Goal: Task Accomplishment & Management: Complete application form

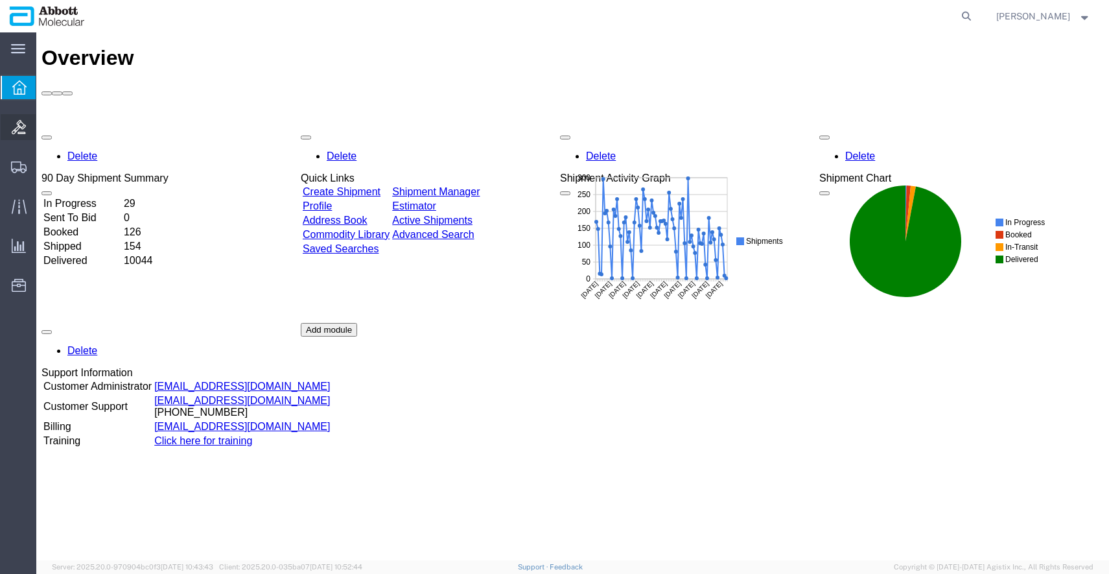
click at [45, 127] on span "Bids" at bounding box center [40, 127] width 9 height 26
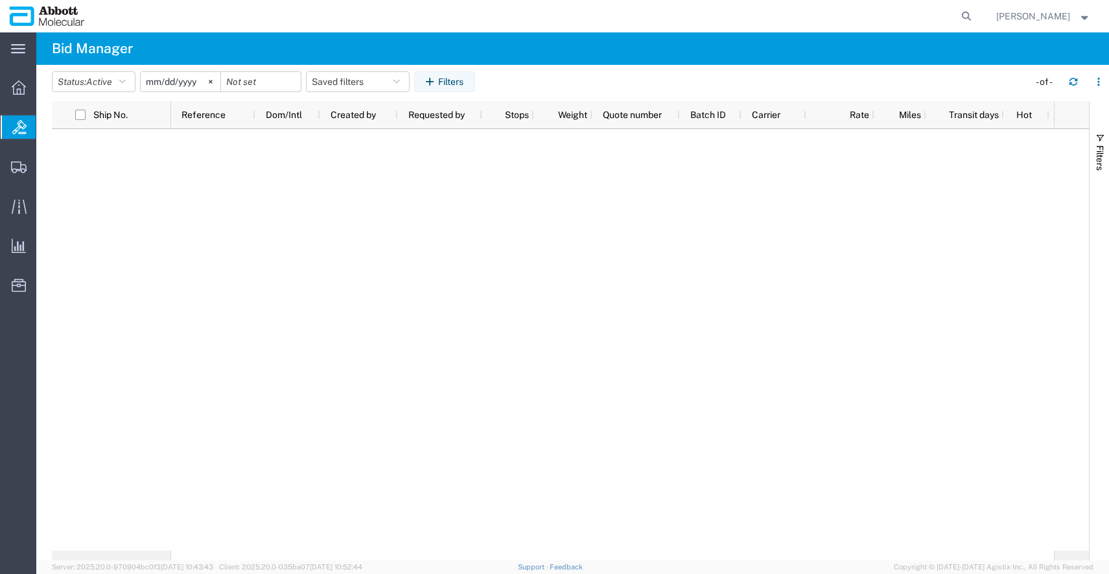
click at [359, 43] on agx-page-header "Bid Manager" at bounding box center [572, 48] width 1073 height 32
click at [868, 49] on agx-page-header "Bid Manager" at bounding box center [572, 48] width 1073 height 32
click at [46, 126] on span "Bids" at bounding box center [41, 127] width 10 height 26
click at [45, 14] on img at bounding box center [47, 15] width 76 height 19
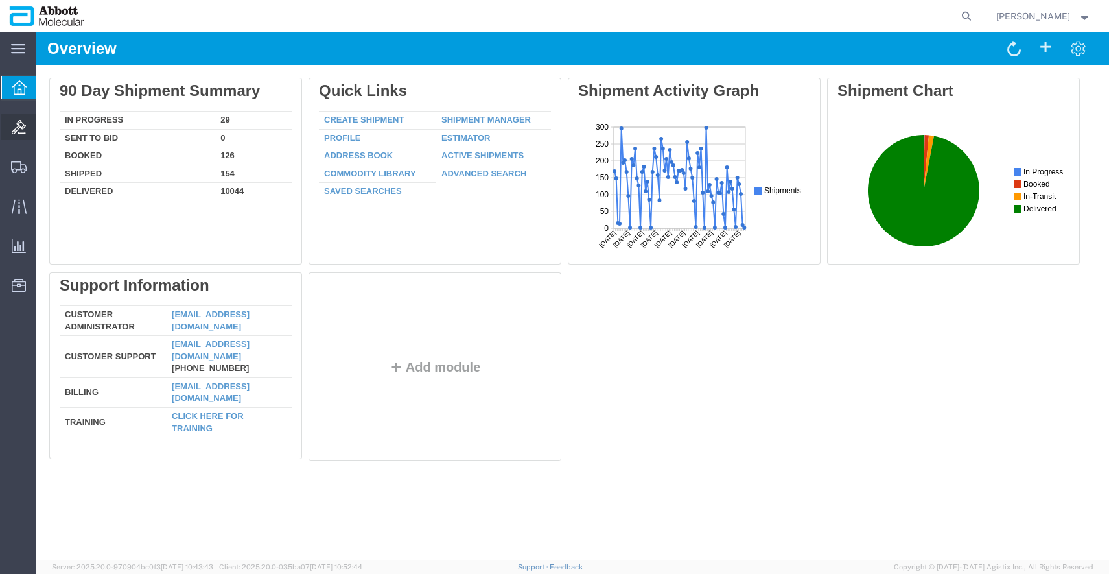
click at [45, 132] on span "Bids" at bounding box center [40, 127] width 9 height 26
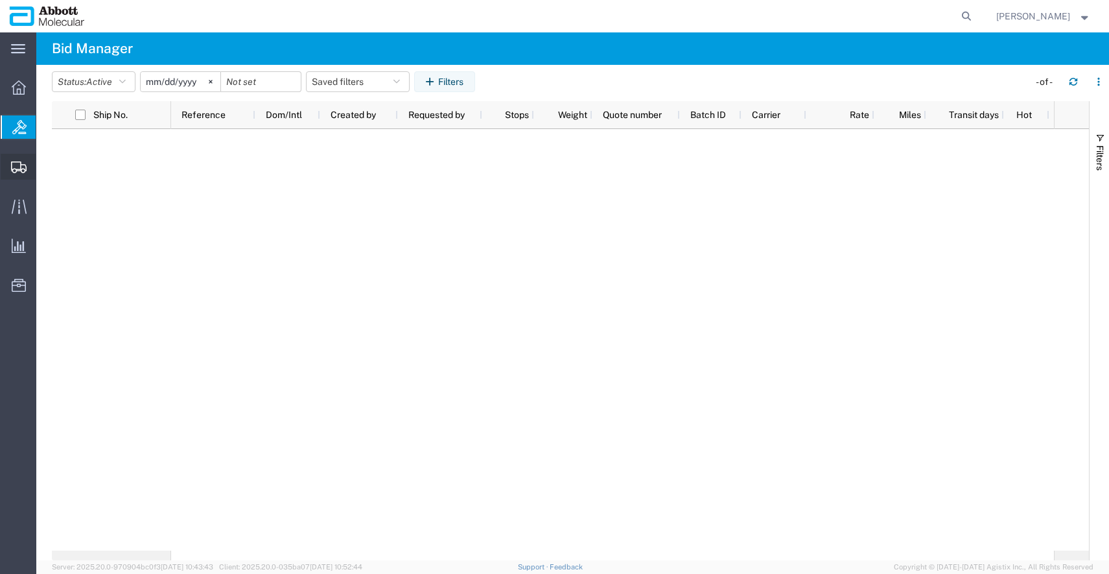
click at [0, 0] on span "Create Shipment" at bounding box center [0, 0] width 0 height 0
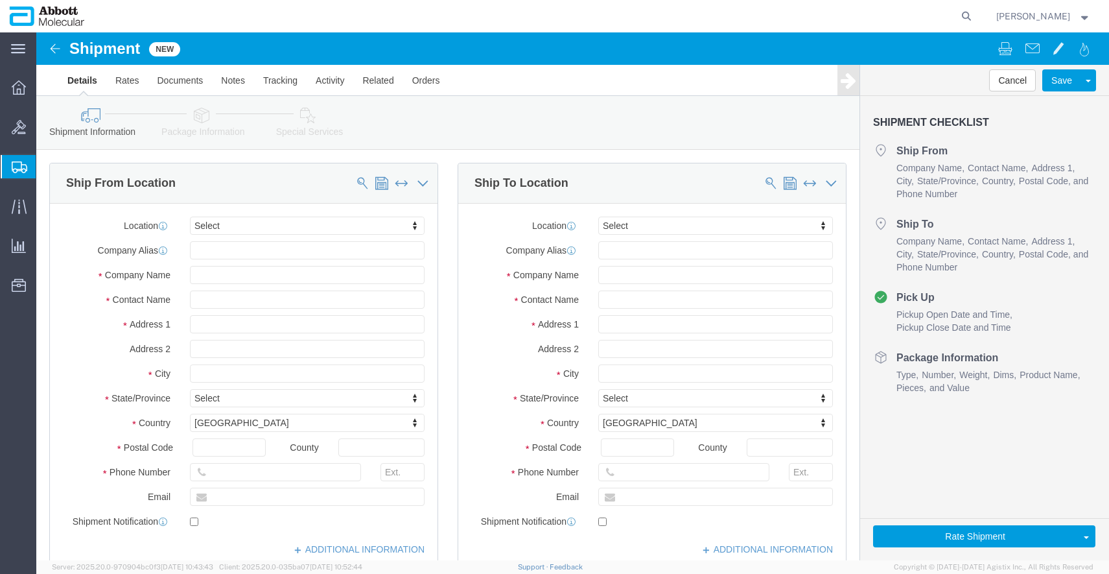
select select
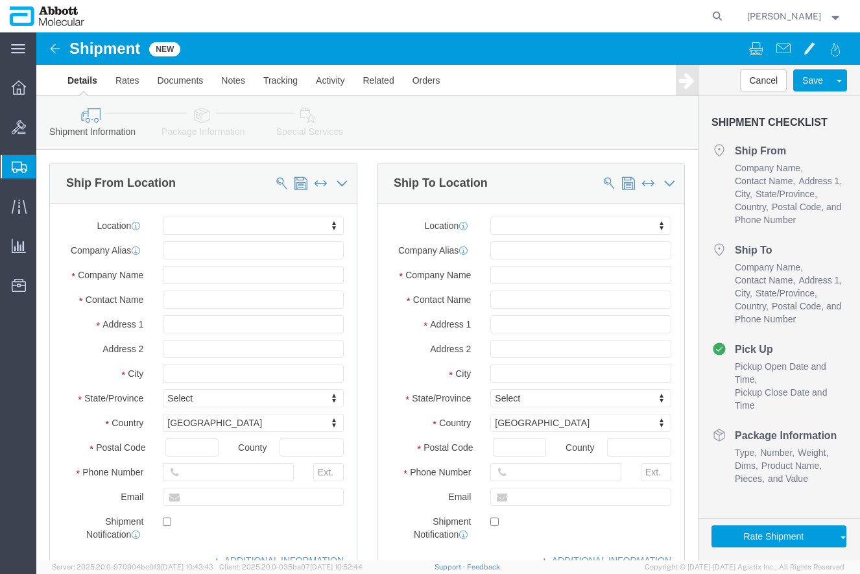
click div "Ship From Location"
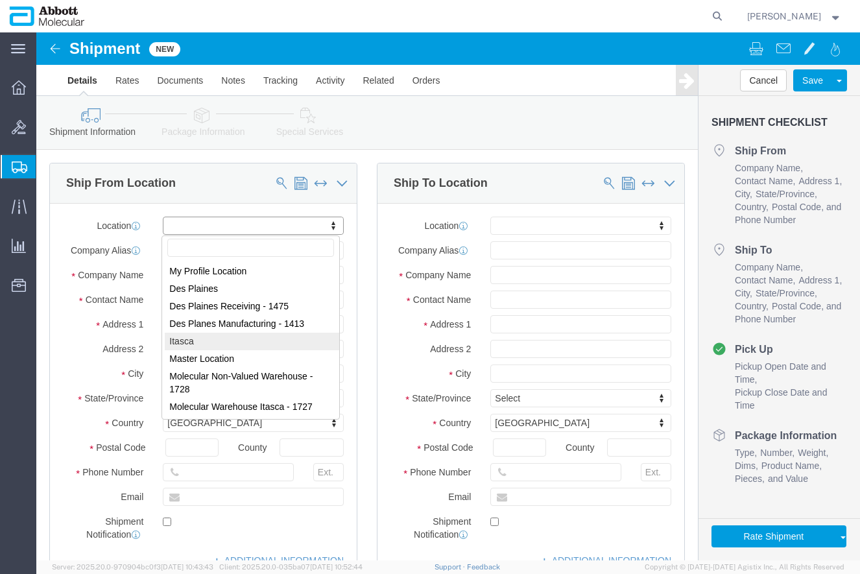
drag, startPoint x: 164, startPoint y: 303, endPoint x: 211, endPoint y: 291, distance: 48.5
select select "48454"
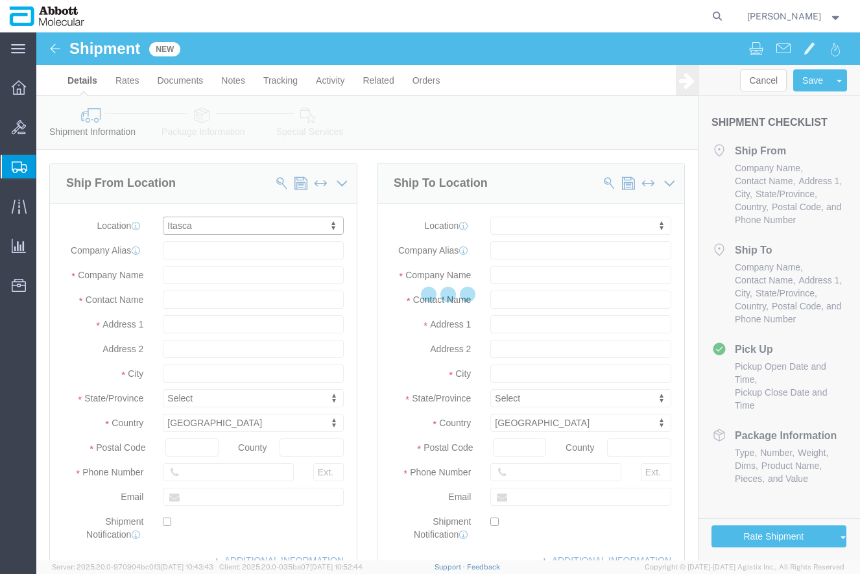
select select "IL"
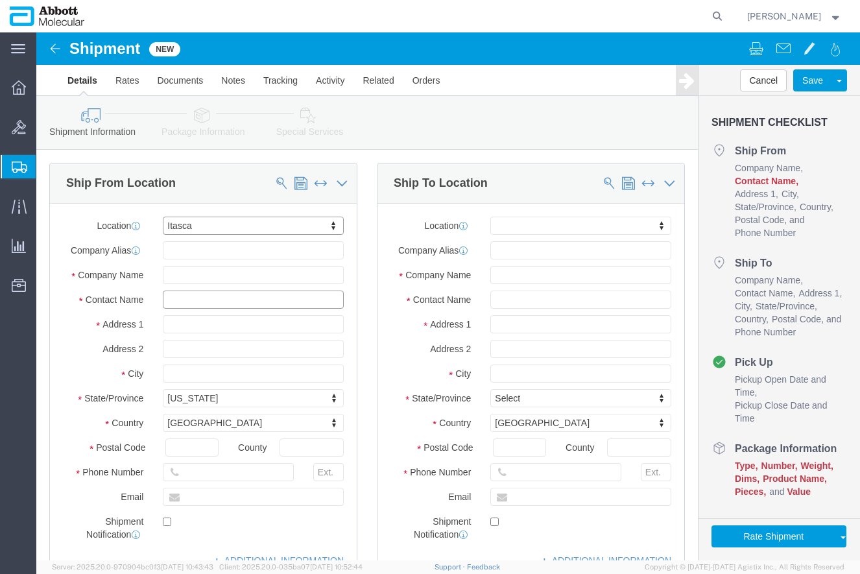
click input "text"
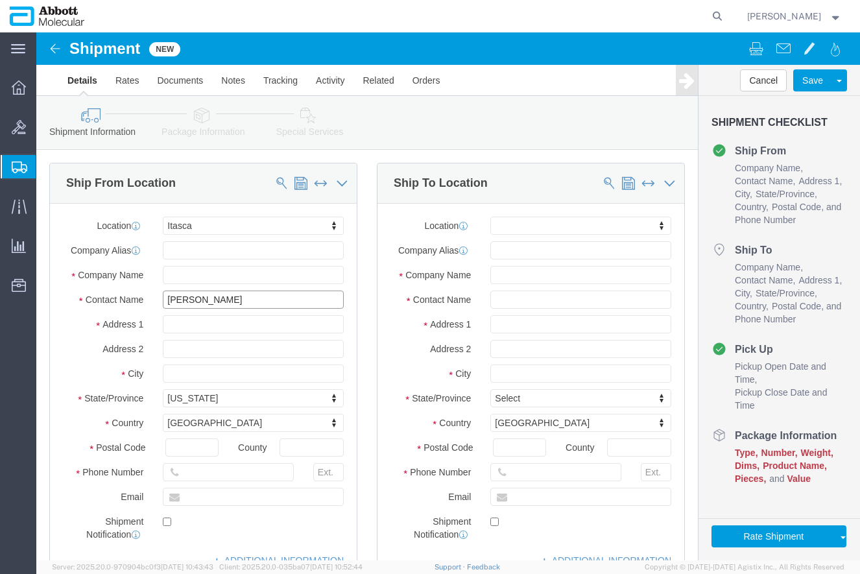
type input "[PERSON_NAME]"
click input "text"
drag, startPoint x: 486, startPoint y: 217, endPoint x: 492, endPoint y: 220, distance: 6.7
click input "text"
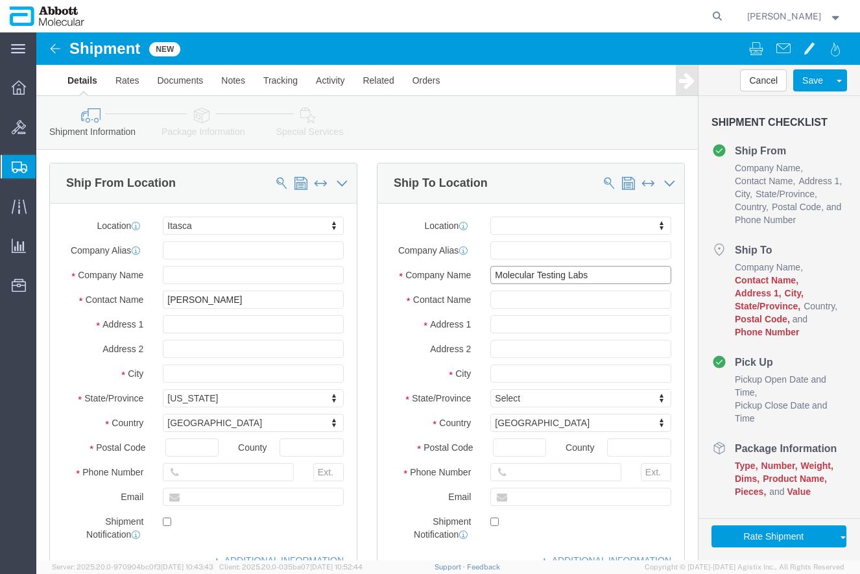
type input "Molecular Testing Labs"
type input "[PERSON_NAME]"
click input "[STREET_ADDRESS][PERSON_NAME]"
type input "[STREET_ADDRESS][PERSON_NAME][PERSON_NAME]"
drag, startPoint x: 471, startPoint y: 342, endPoint x: 525, endPoint y: 336, distance: 54.1
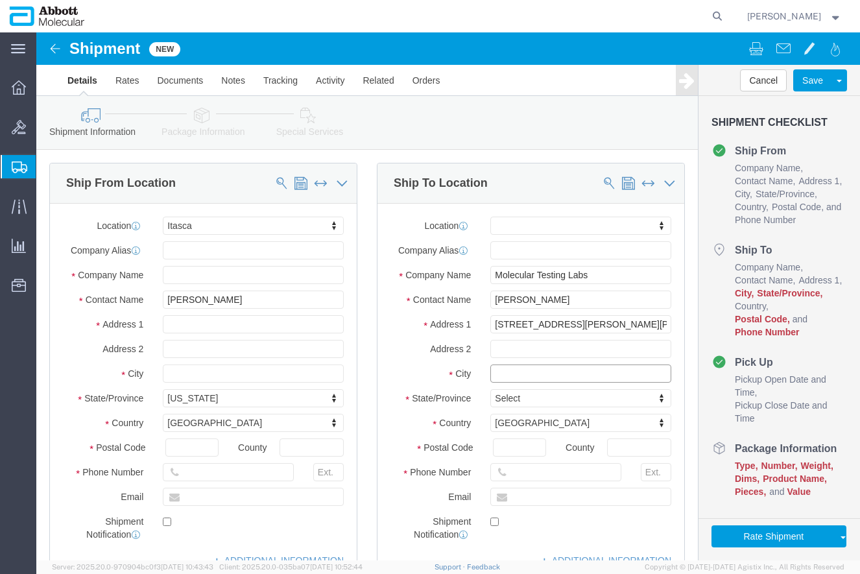
click input "text"
type input "Frisco"
type input "t"
type input "te"
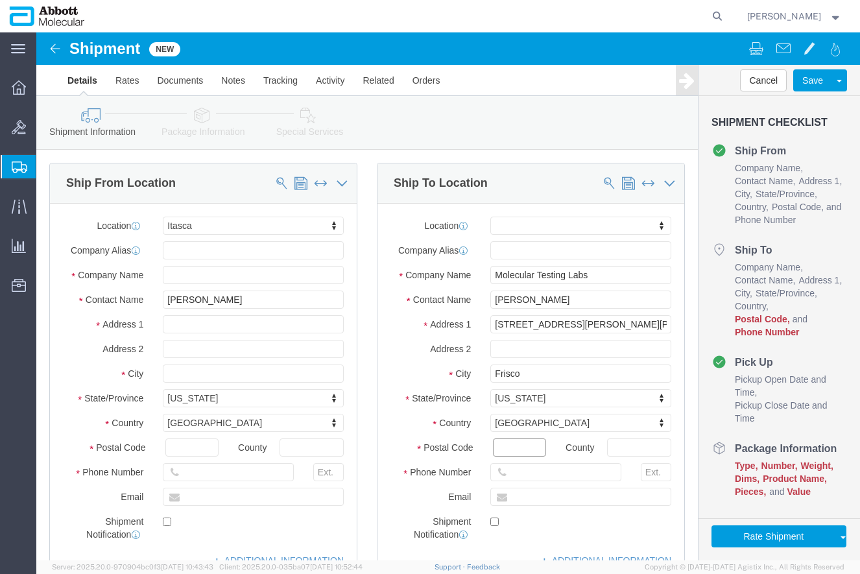
click input "Postal Code"
drag, startPoint x: 456, startPoint y: 420, endPoint x: 466, endPoint y: 418, distance: 10.1
click input "Postal Code"
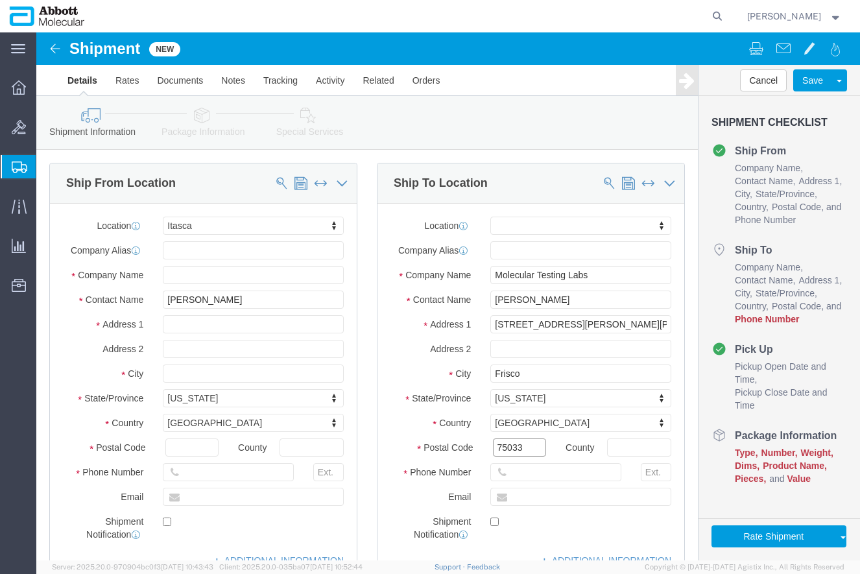
type input "75033"
click input "text"
drag, startPoint x: 219, startPoint y: 444, endPoint x: 157, endPoint y: 433, distance: 62.5
click div "Phone Number"
type input "[PHONE_NUMBER]"
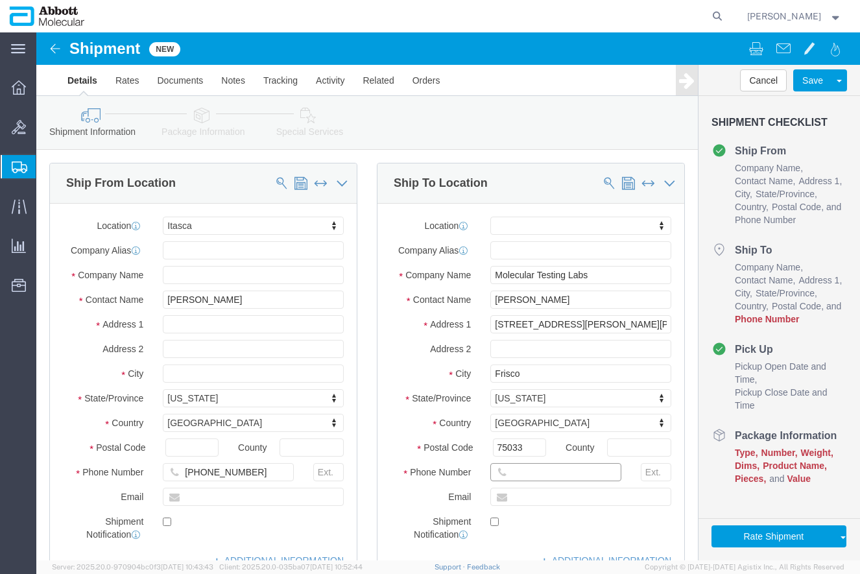
click input "text"
paste input "[PHONE_NUMBER]"
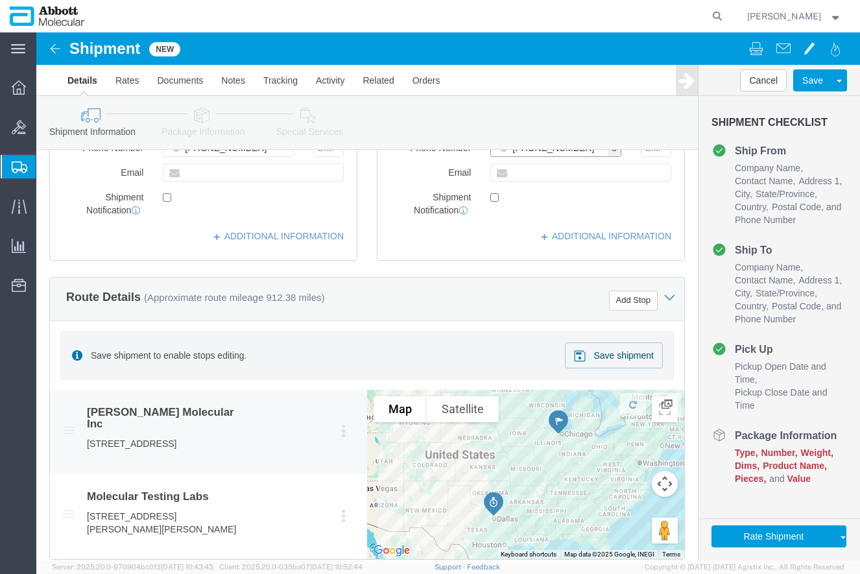
scroll to position [346, 0]
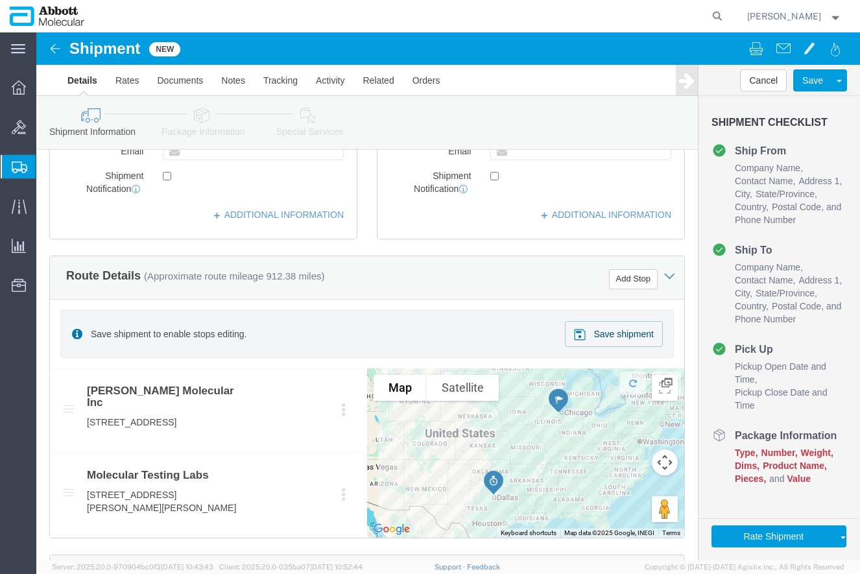
type input "[PHONE_NUMBER]"
click div "Route Details (Approximate route mileage 912.38 miles) Add Stop Save shipment t…"
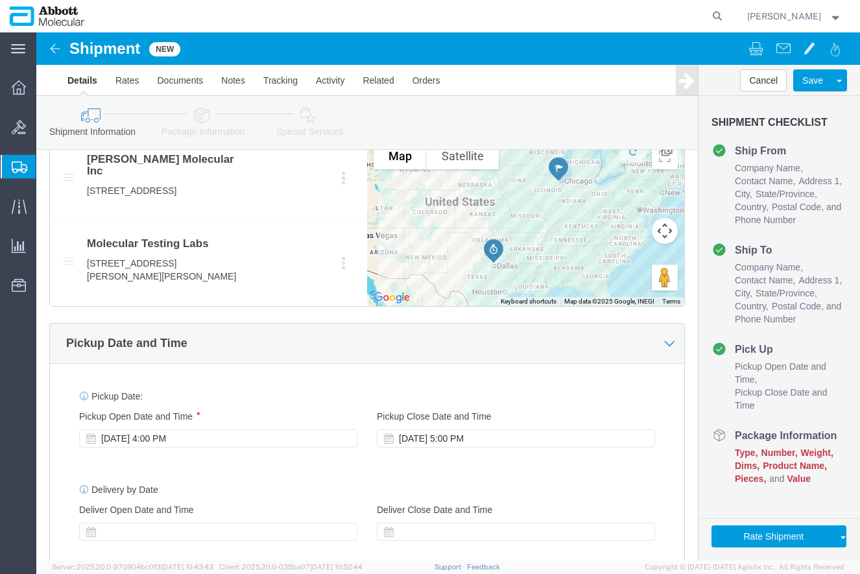
scroll to position [692, 0]
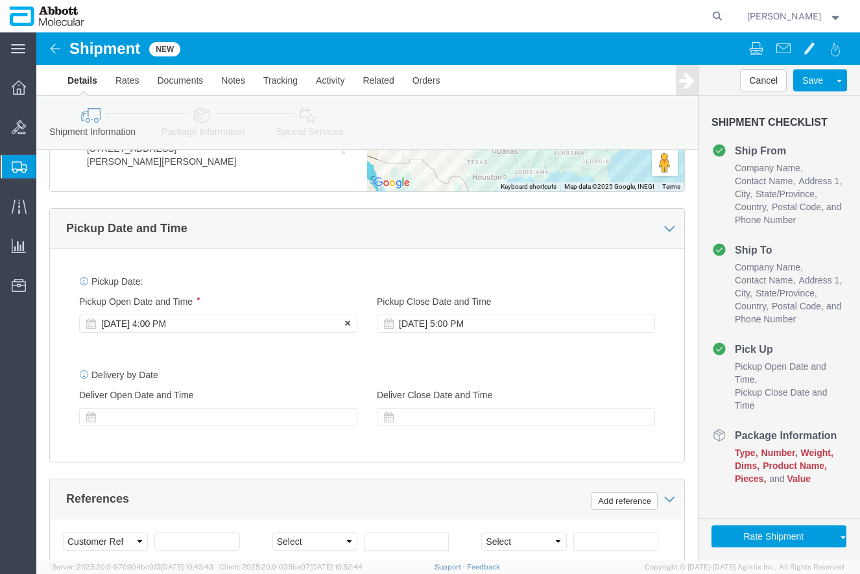
click div "[DATE] 4:00 PM"
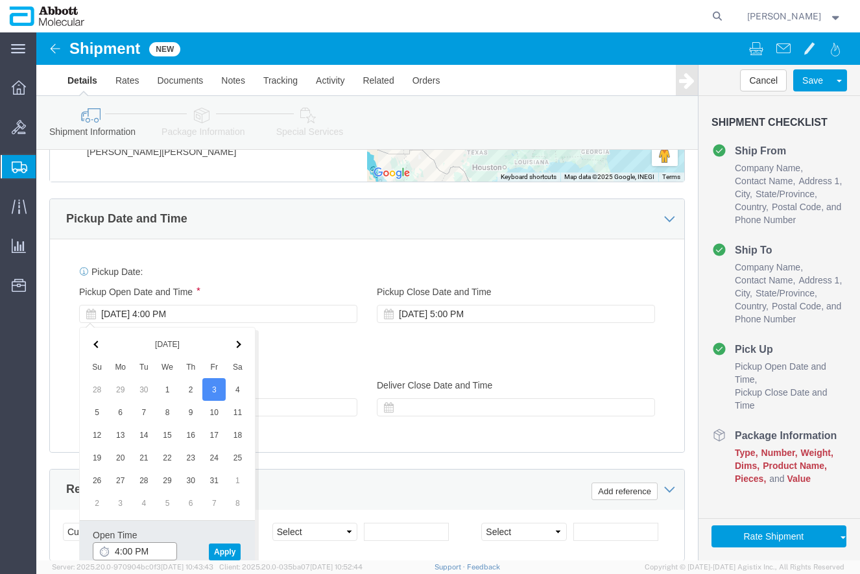
click input "4:00 PM"
click input "8:00 PM"
type input "8:00 am"
click button "Apply"
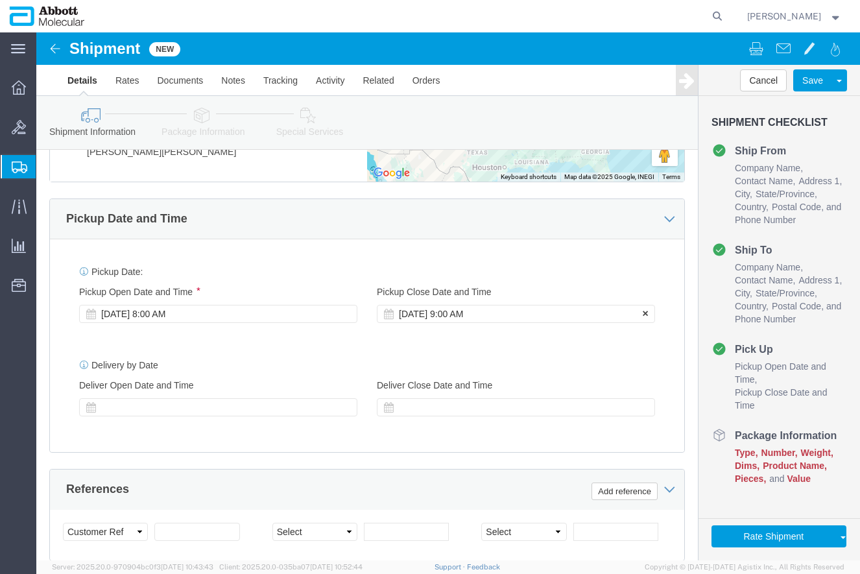
click div "[DATE] 9:00 AM"
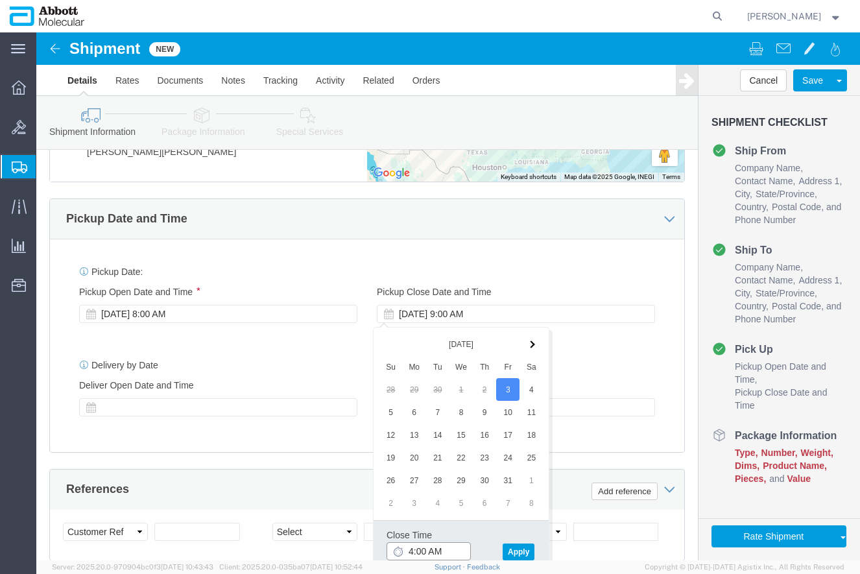
click input "4:00 AM"
type input "4:00 PM"
click button "Apply"
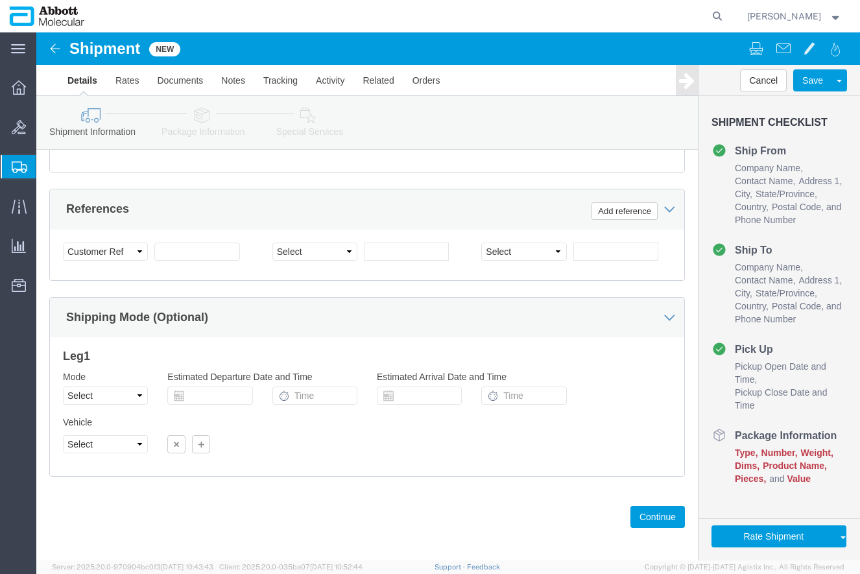
scroll to position [982, 0]
drag, startPoint x: 385, startPoint y: 173, endPoint x: 350, endPoint y: 184, distance: 35.9
click div "References Add reference"
click input "text"
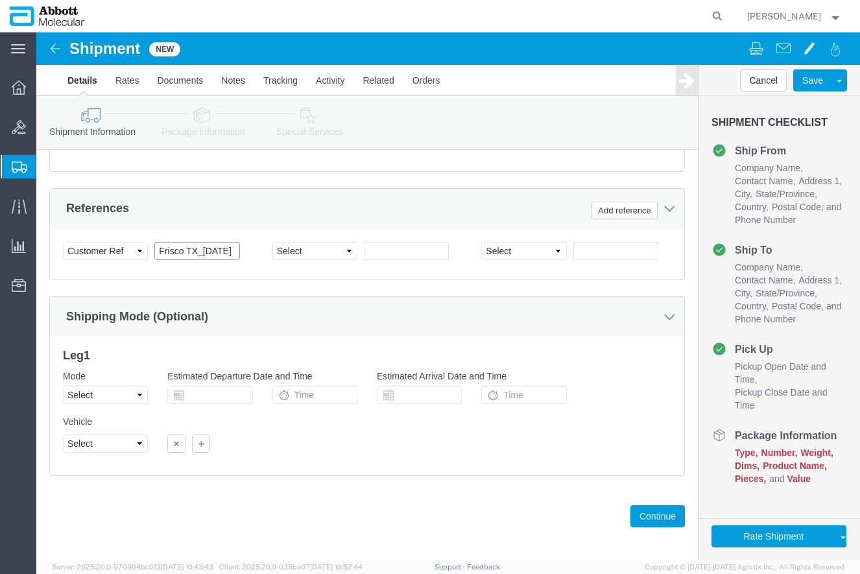
type input "Frisco TX_[DATE]"
click select "Select"
click div "Vehicle Select"
drag, startPoint x: 67, startPoint y: 368, endPoint x: 73, endPoint y: 375, distance: 9.2
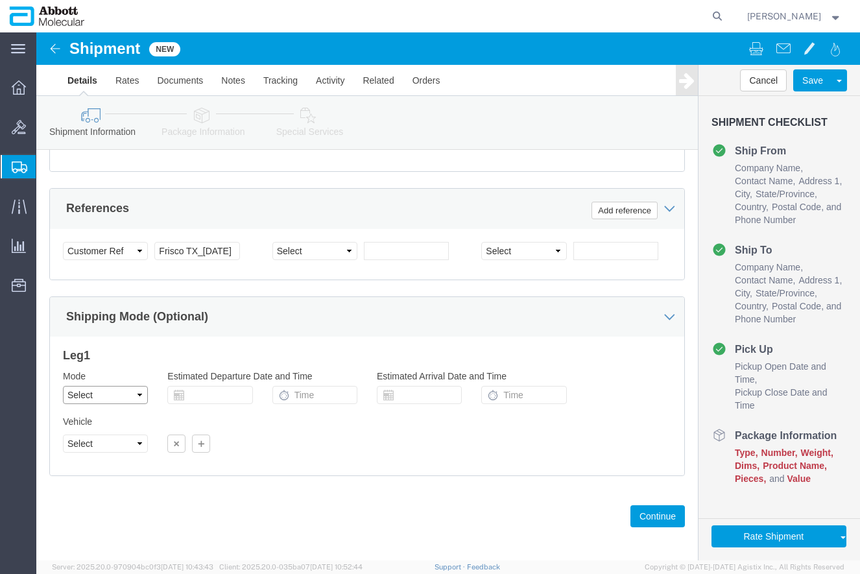
click select "Select Air Less than Truckload Multi-Leg Ocean Freight Rail Small Parcel Truckl…"
select select "TL"
click select "Select Air Less than Truckload Multi-Leg Ocean Freight Rail Small Parcel Truckl…"
click button "Continue"
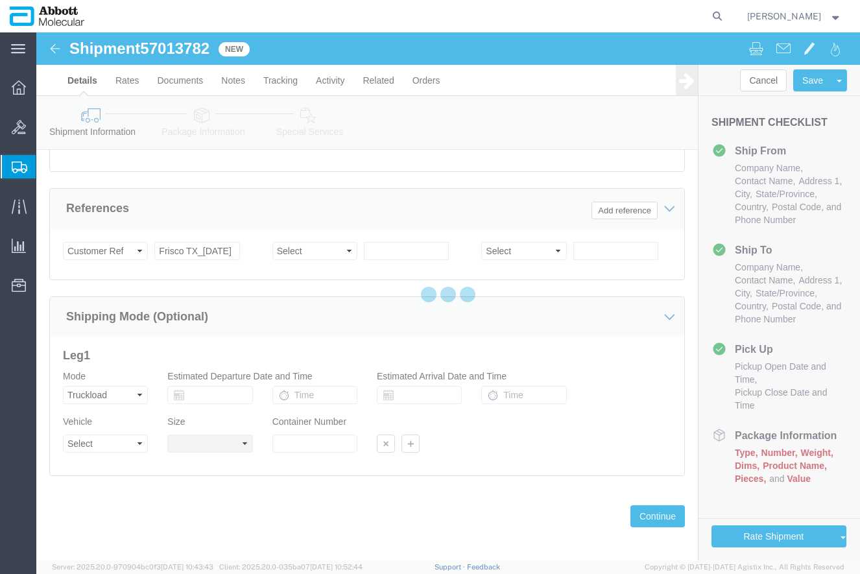
select select "48454"
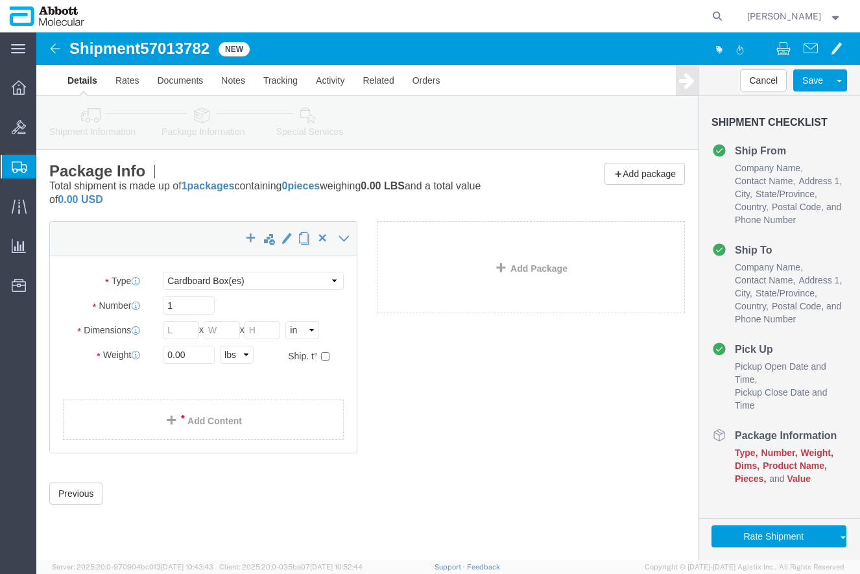
click div "Package Info Total shipment is made up of 1 packages containing 0 pieces weighi…"
click select "Select Box (B) Box (C) Box (D) Cardboard Box(es) Crate (Instrument) Crate(s) En…"
select select "PSNS"
click select "Select Box (B) Box (C) Box (D) Cardboard Box(es) Crate (Instrument) Crate(s) En…"
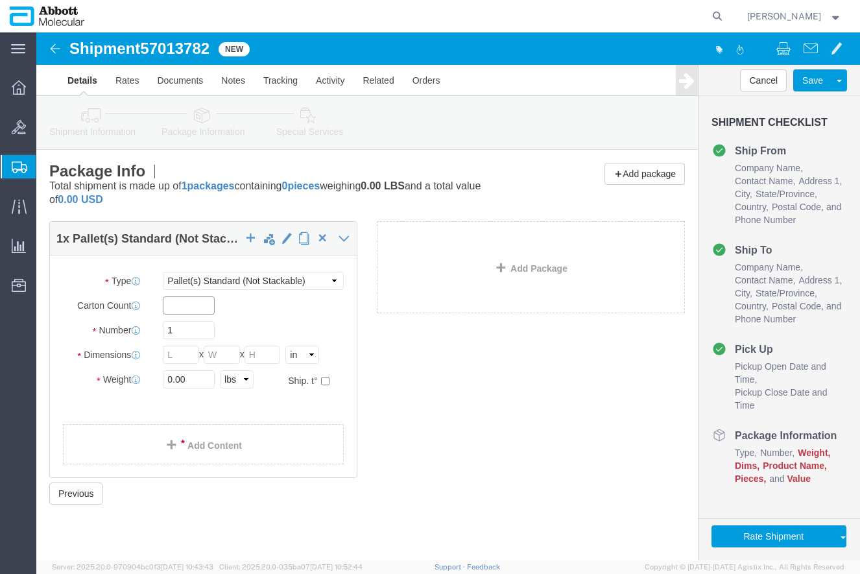
click input "text"
click input "1"
drag, startPoint x: 150, startPoint y: 296, endPoint x: 53, endPoint y: 276, distance: 99.2
click div "Package Type Select Box (B) Box (C) Box (D) Cardboard Box(es) Crate (Instrument…"
type input "5"
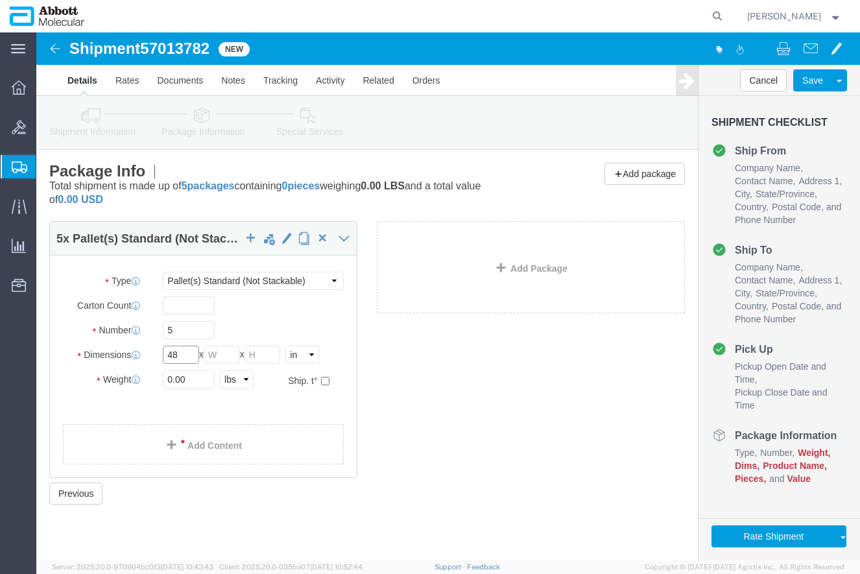
type input "48"
click input "text"
type input "40"
type input "42"
click input "0.00"
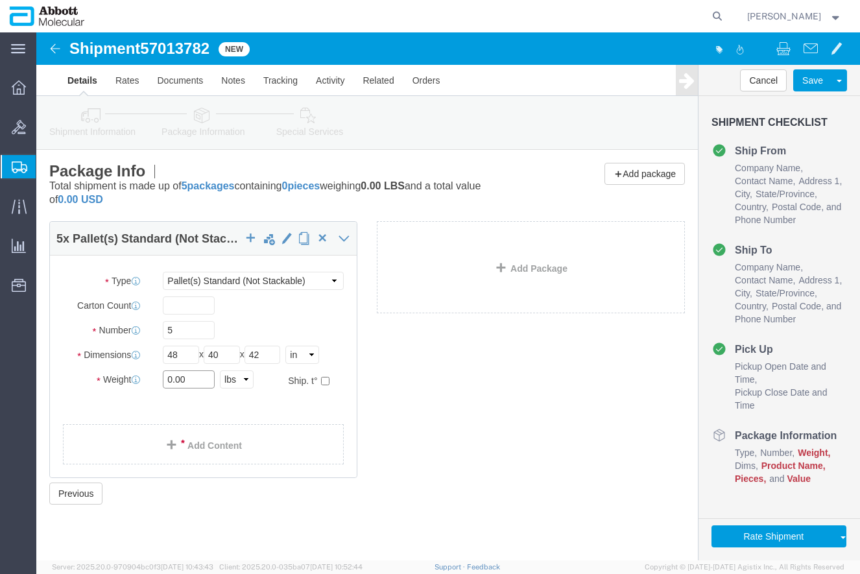
drag, startPoint x: 150, startPoint y: 351, endPoint x: 89, endPoint y: 326, distance: 65.7
click div "Weight 0.00 Select kgs lbs Ship. t°"
type input "1500"
click input "checkbox"
checkbox input "true"
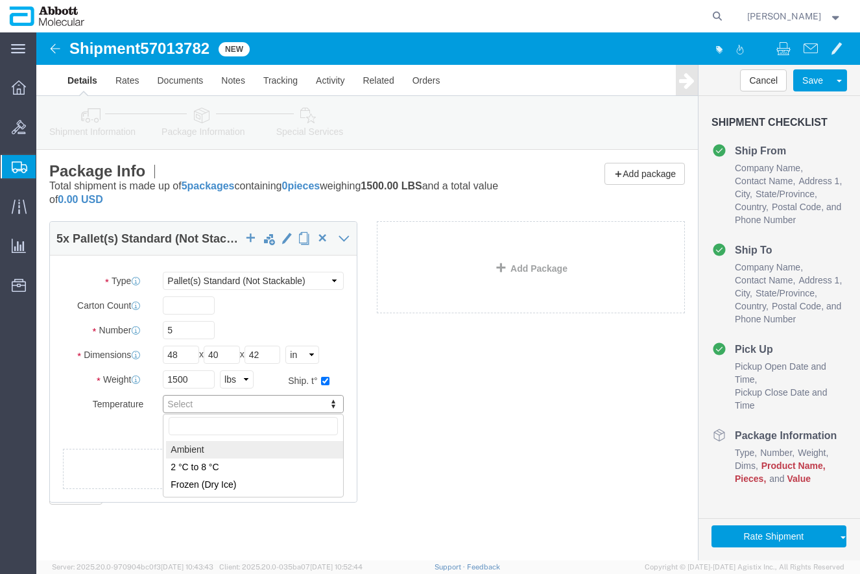
type input "AMBIENT"
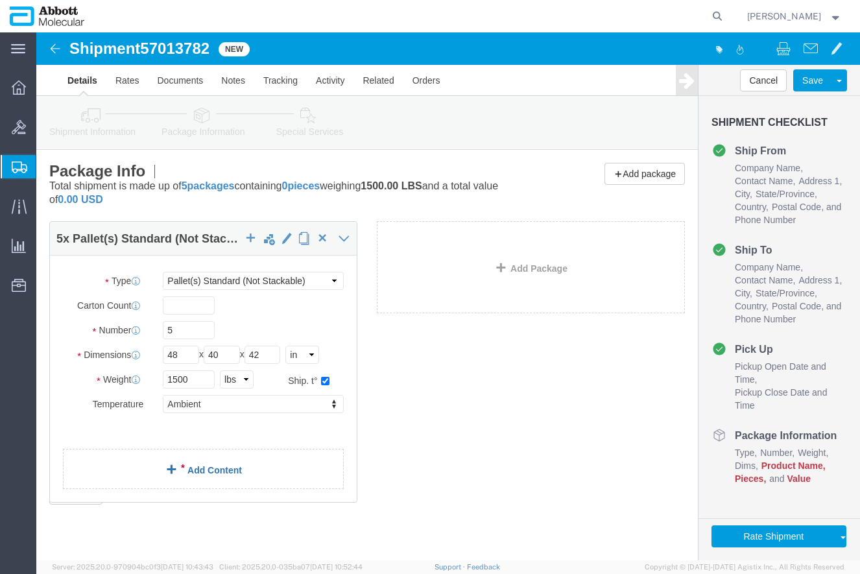
click span
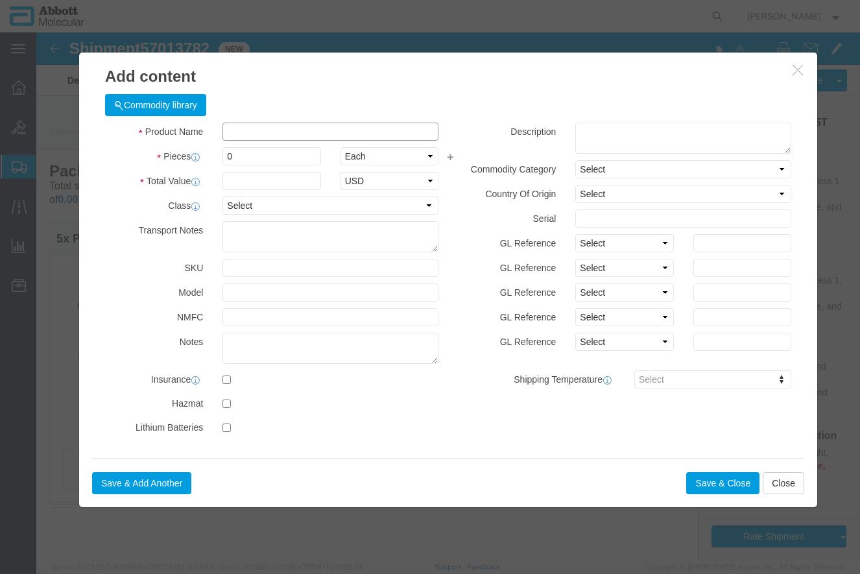
drag, startPoint x: 244, startPoint y: 96, endPoint x: 243, endPoint y: 102, distance: 6.5
click input "text"
type input "09N1915"
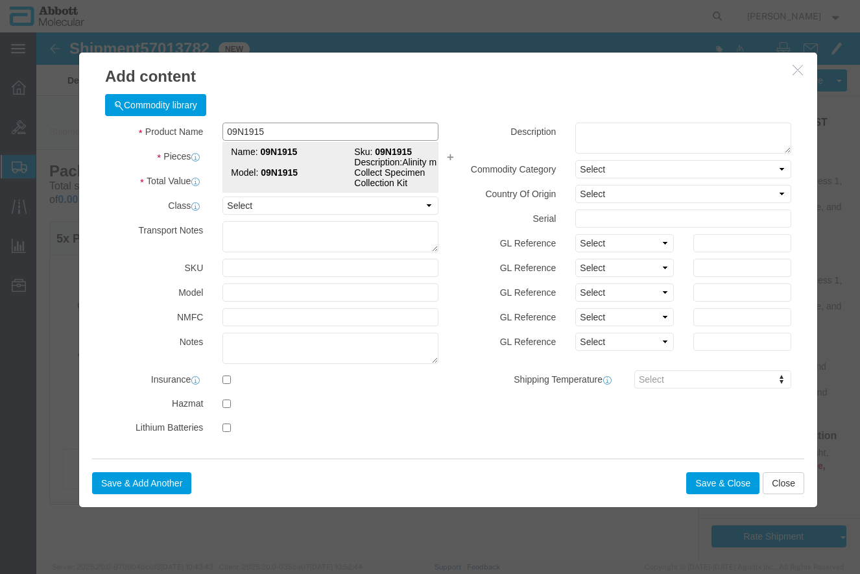
drag, startPoint x: 256, startPoint y: 126, endPoint x: 211, endPoint y: 133, distance: 45.2
click td "Model: 09N1915"
type input "1"
select select
select select "US"
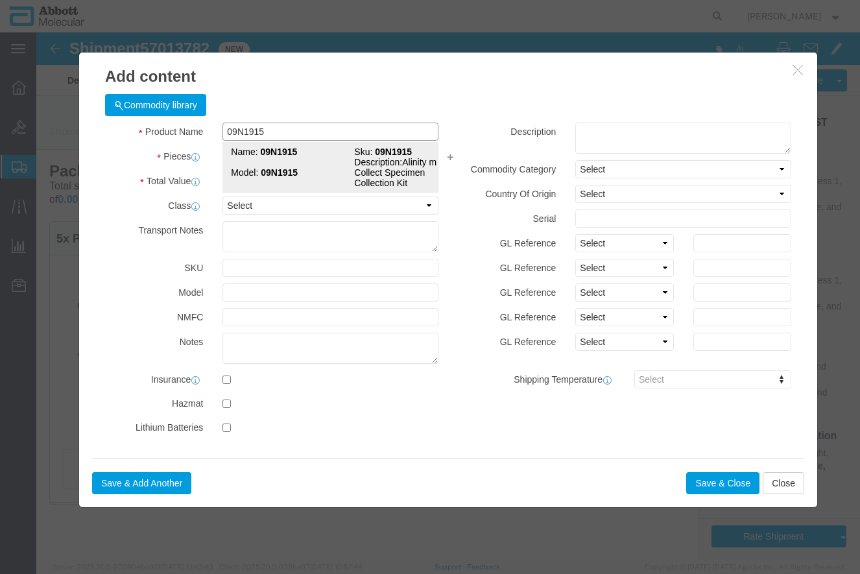
type input "AMBIENT"
type input "09N1915"
type textarea "Alinity m multi-Collect Specimen Collection Kit"
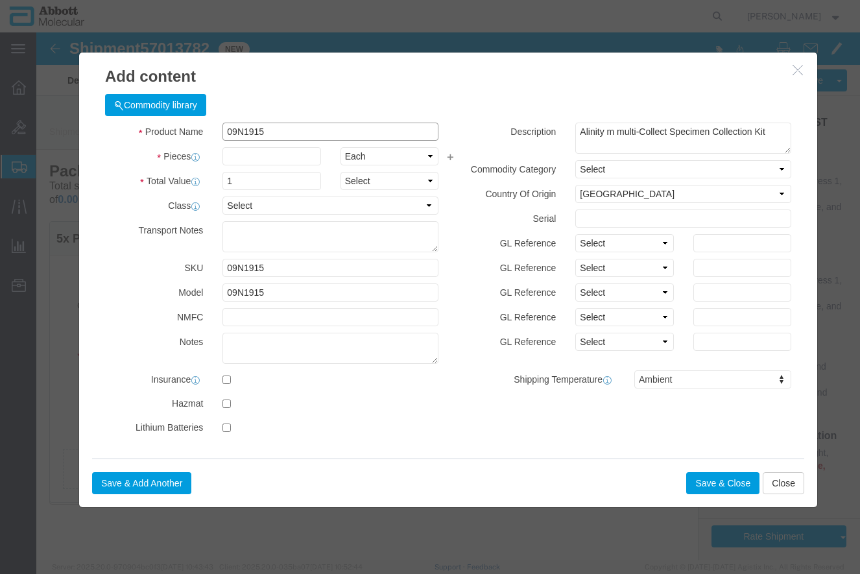
type input "09N1915"
drag, startPoint x: 218, startPoint y: 126, endPoint x: 259, endPoint y: 134, distance: 42.3
click input "text"
type input "60"
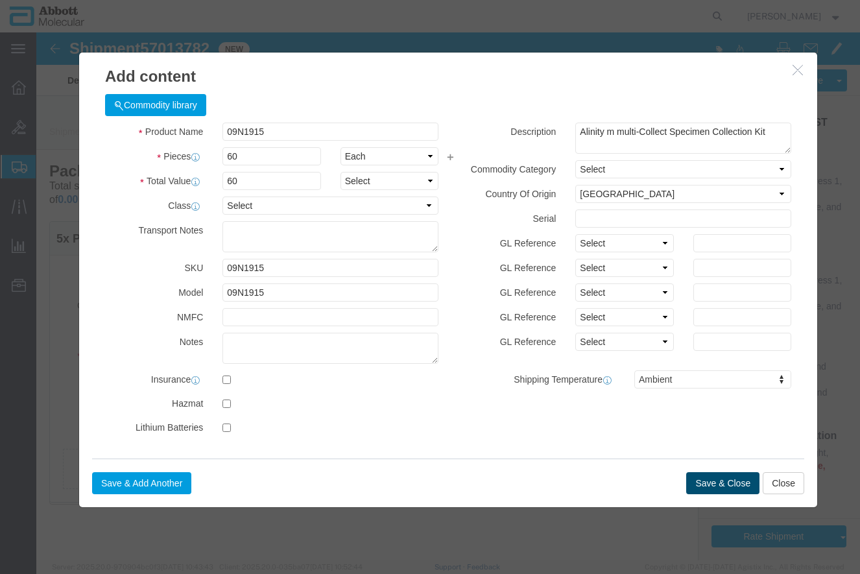
click button "Save & Close"
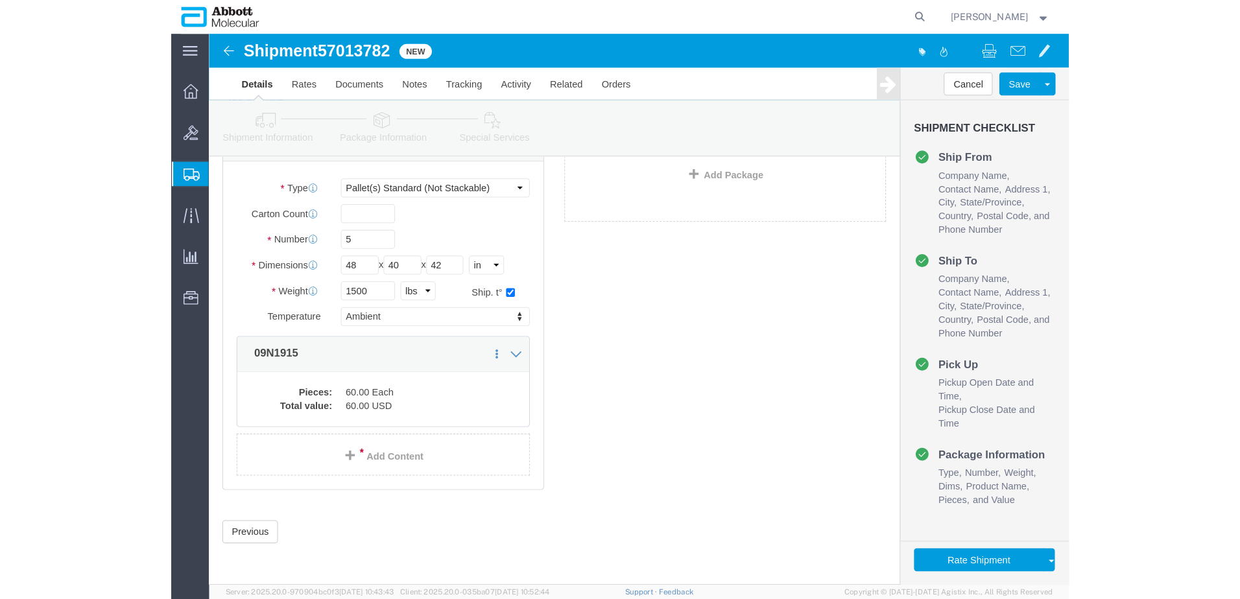
scroll to position [53, 0]
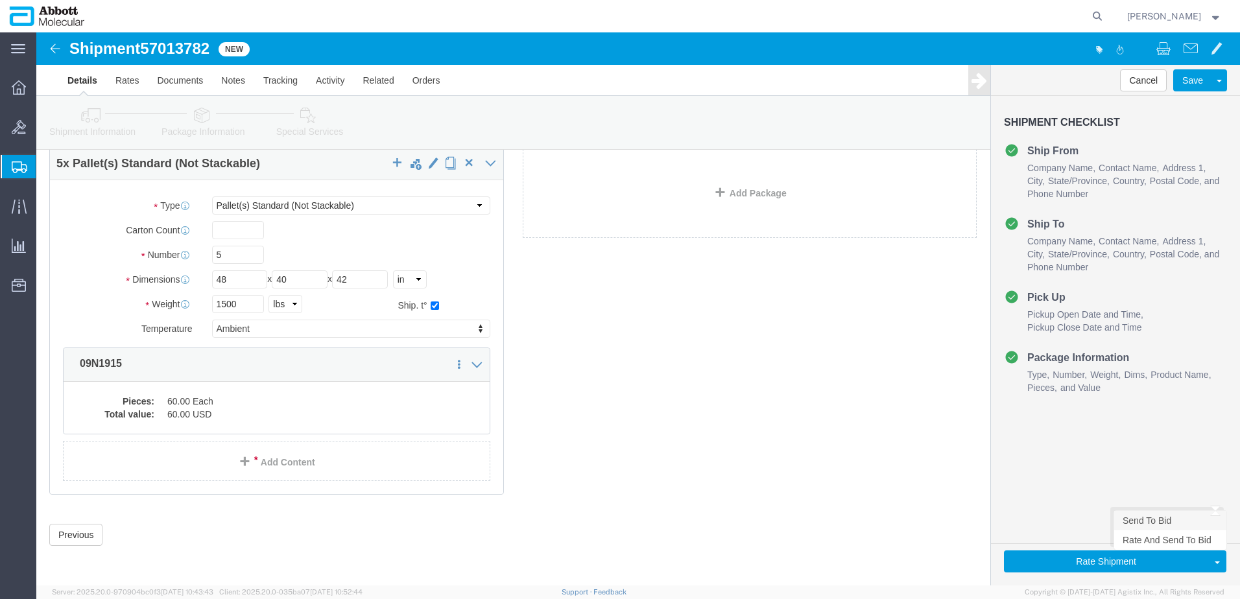
click link "Send To Bid"
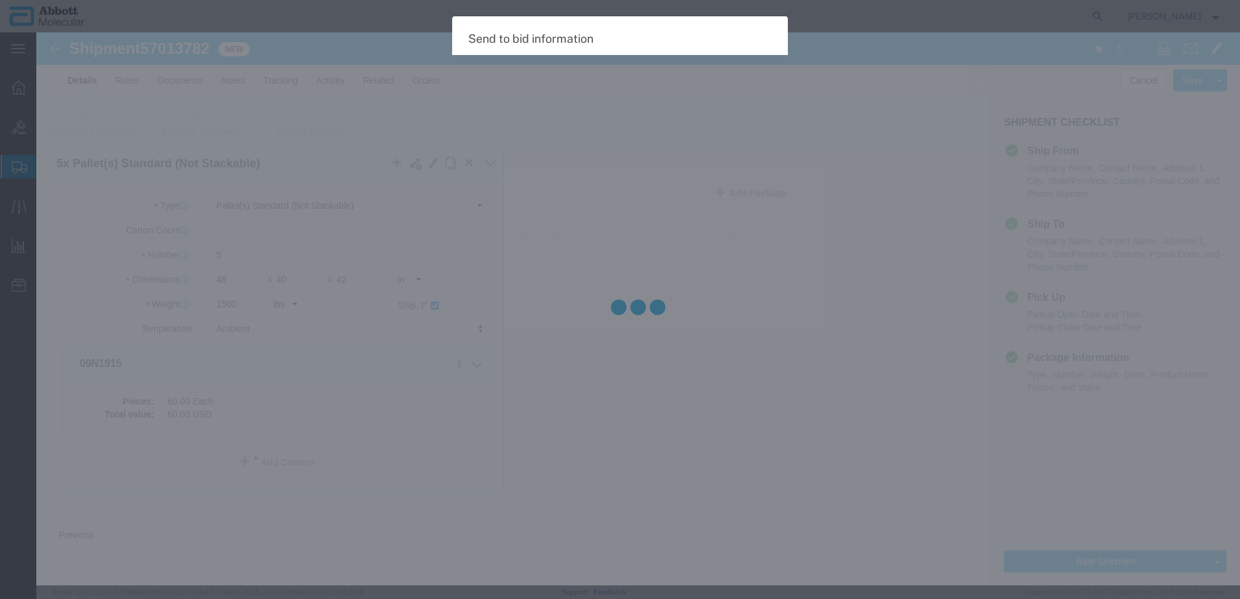
select select "TL"
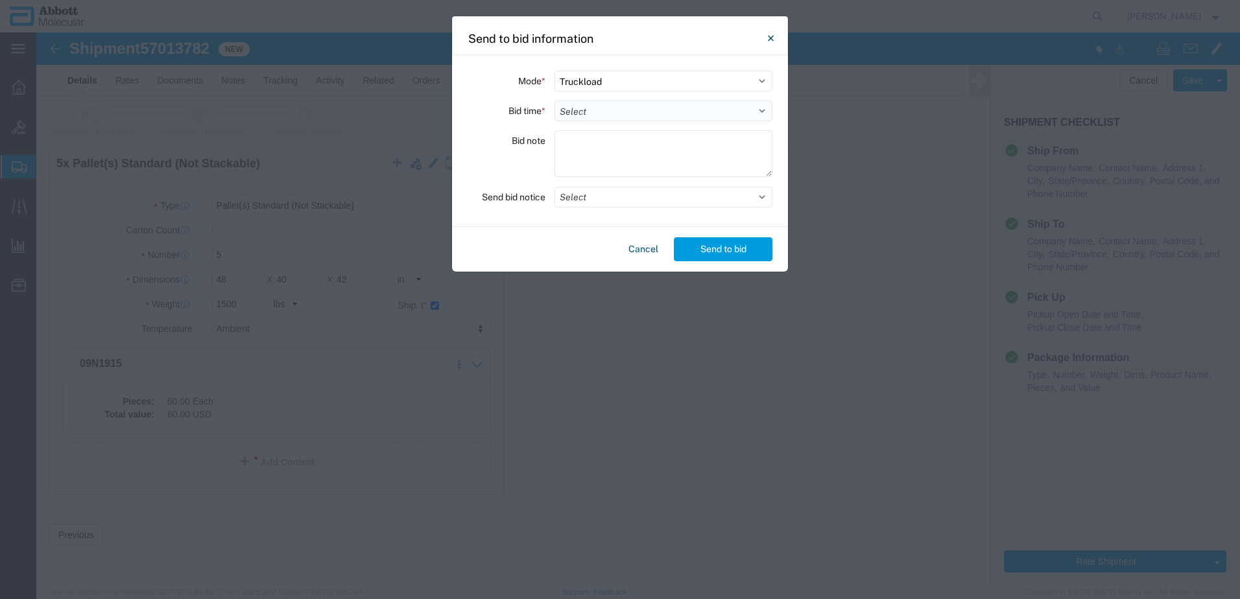
click at [570, 114] on select "Select 30 Min (Rush) 1 Hour (Rush) 2 Hours (Rush) 4 Hours (Rush) 8 Hours (Rush)…" at bounding box center [663, 111] width 218 height 21
select select "24"
click at [554, 101] on select "Select 30 Min (Rush) 1 Hour (Rush) 2 Hours (Rush) 4 Hours (Rush) 8 Hours (Rush)…" at bounding box center [663, 111] width 218 height 21
click at [585, 198] on button "Select" at bounding box center [663, 197] width 218 height 21
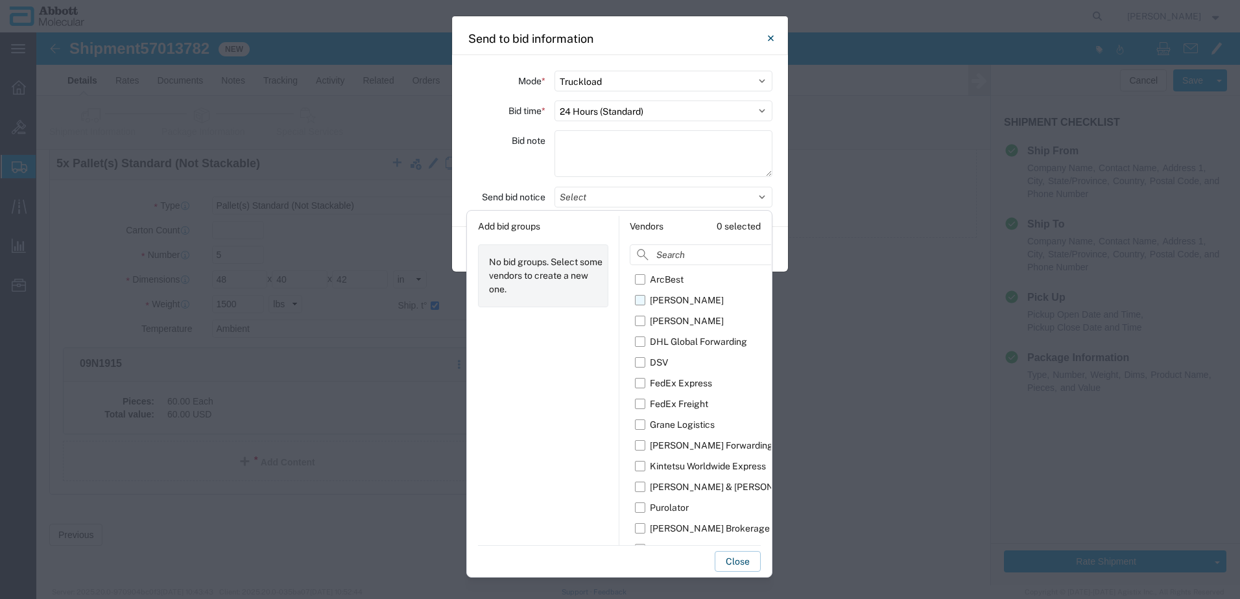
click at [642, 302] on label "[PERSON_NAME]" at bounding box center [727, 300] width 184 height 21
click at [0, 0] on input "[PERSON_NAME]" at bounding box center [0, 0] width 0 height 0
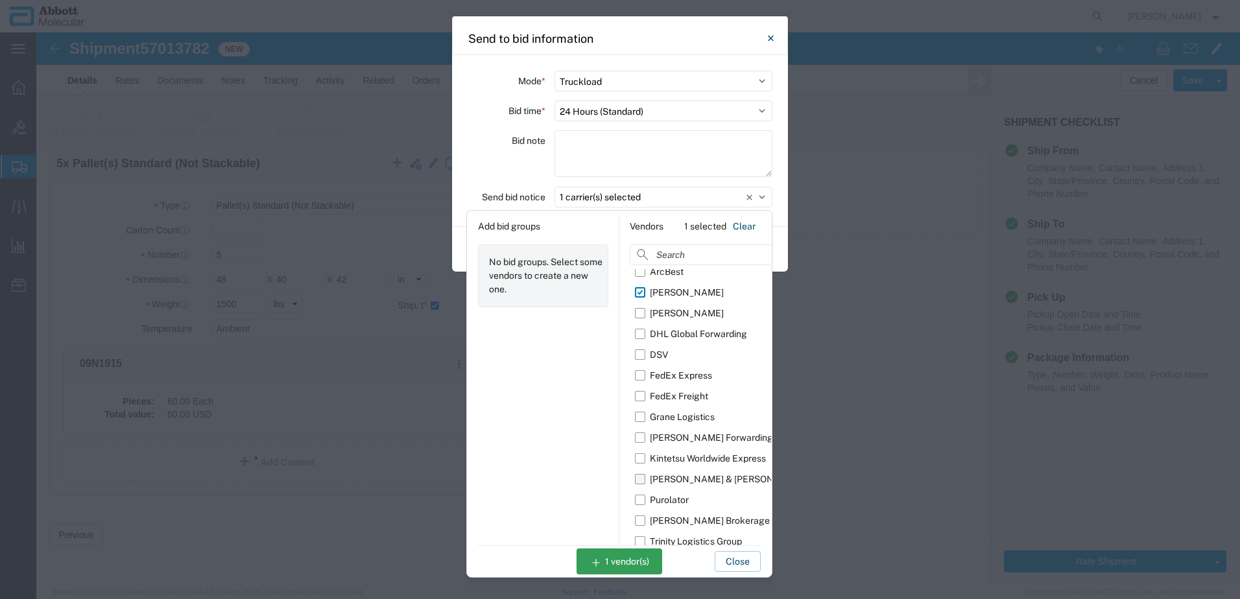
scroll to position [14, 0]
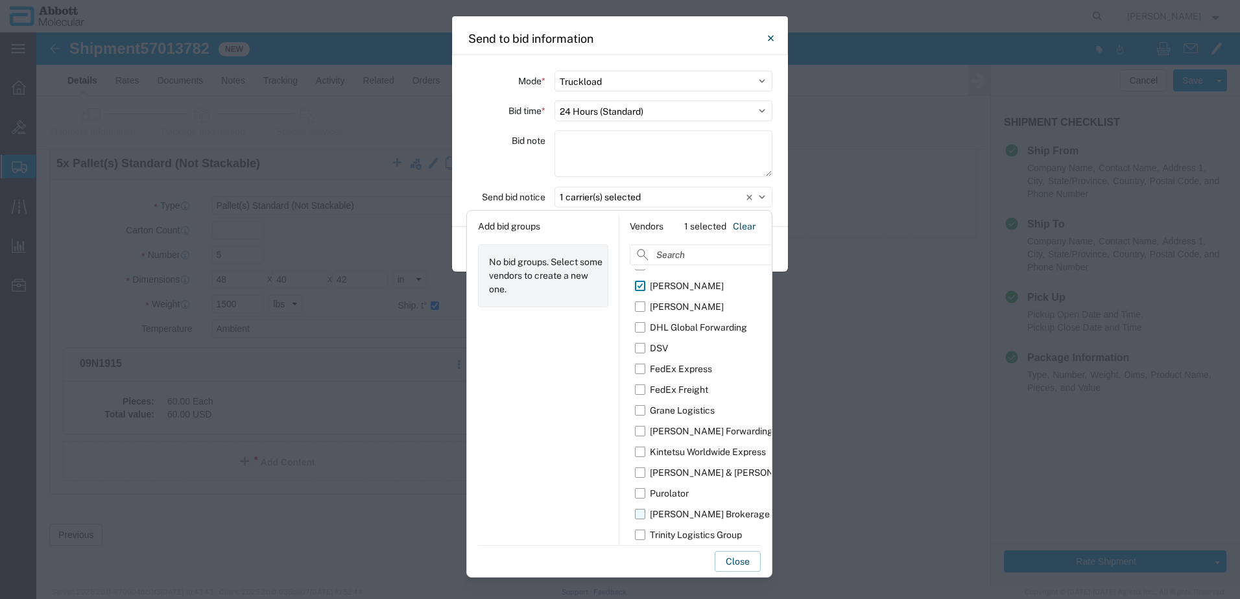
click at [642, 516] on label "[PERSON_NAME] Brokerage" at bounding box center [727, 514] width 184 height 21
click at [0, 0] on input "[PERSON_NAME] Brokerage" at bounding box center [0, 0] width 0 height 0
click at [739, 560] on button "Close" at bounding box center [738, 561] width 46 height 21
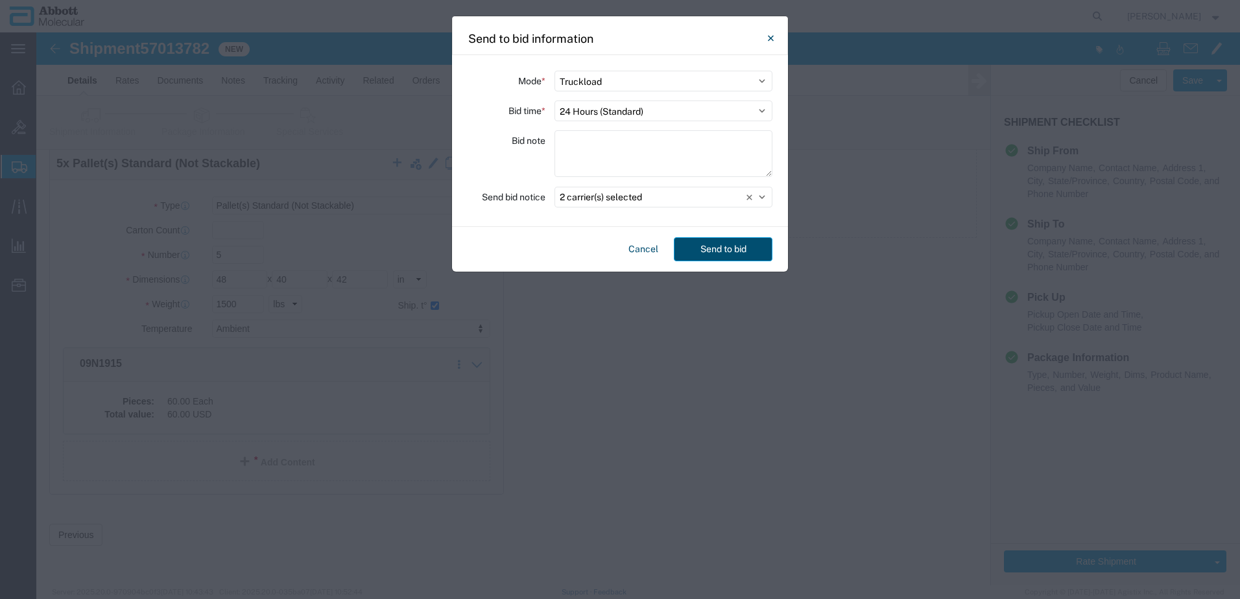
click at [694, 244] on button "Send to bid" at bounding box center [723, 249] width 99 height 24
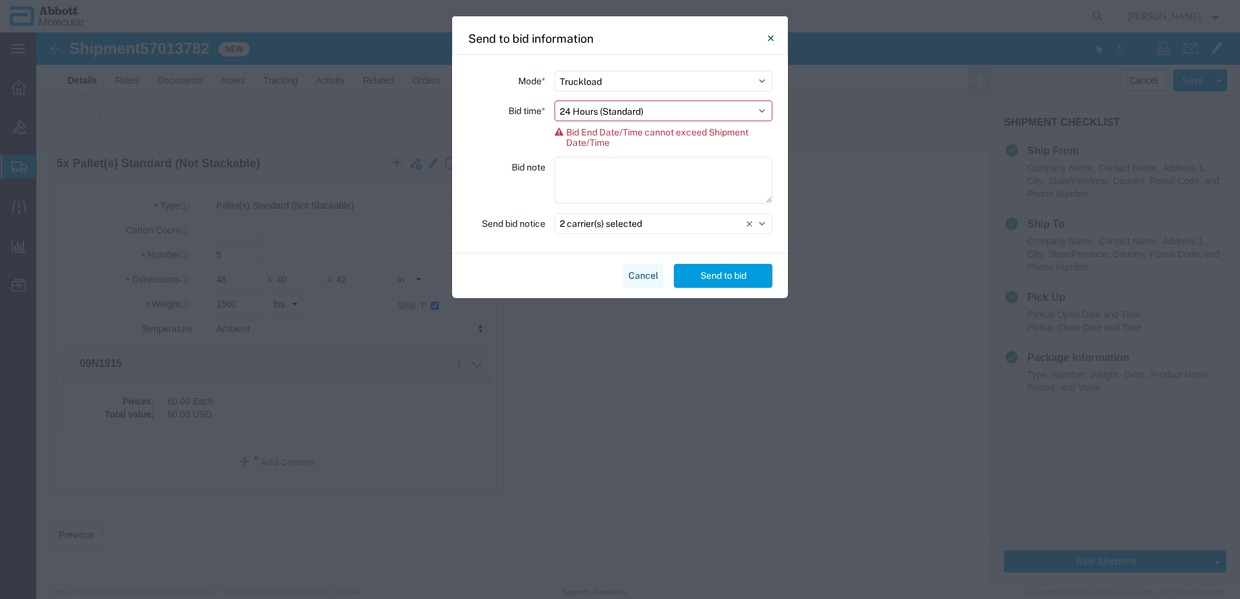
drag, startPoint x: 644, startPoint y: 267, endPoint x: 608, endPoint y: 235, distance: 48.3
click at [644, 267] on button "Cancel" at bounding box center [643, 276] width 40 height 24
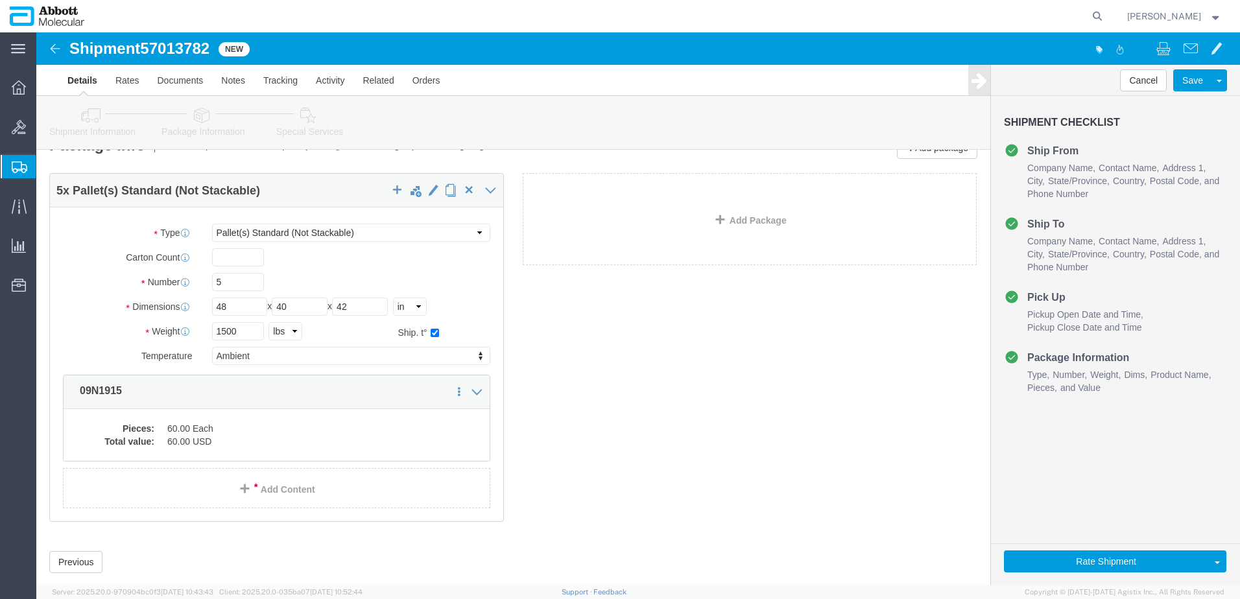
scroll to position [0, 0]
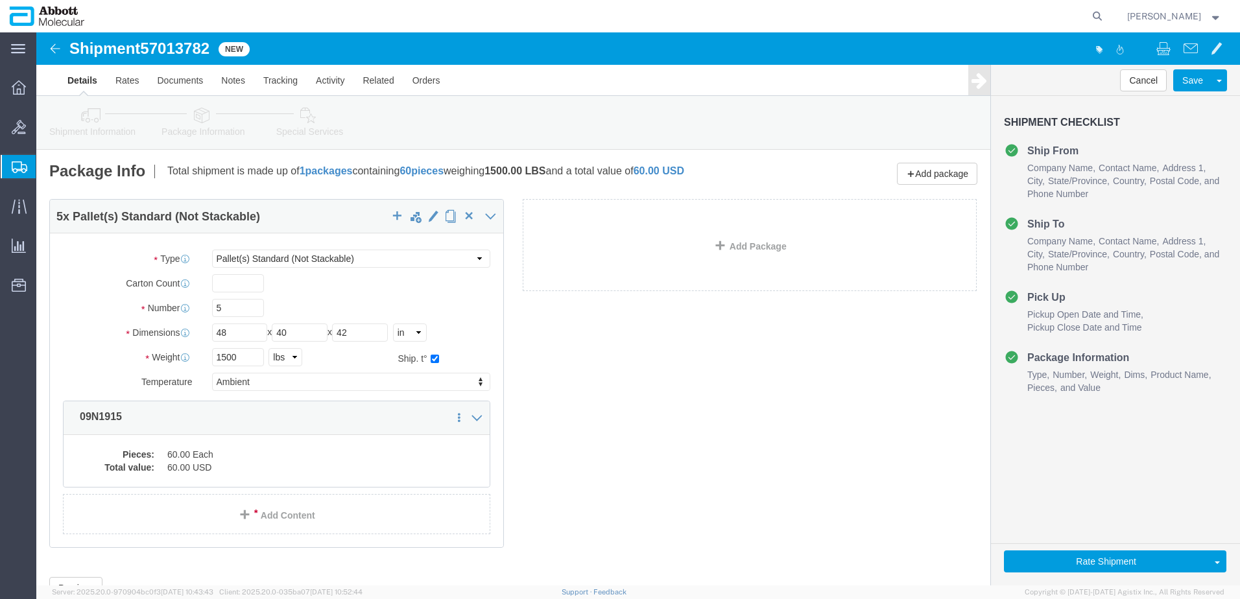
drag, startPoint x: 69, startPoint y: 87, endPoint x: 206, endPoint y: 152, distance: 152.0
click icon
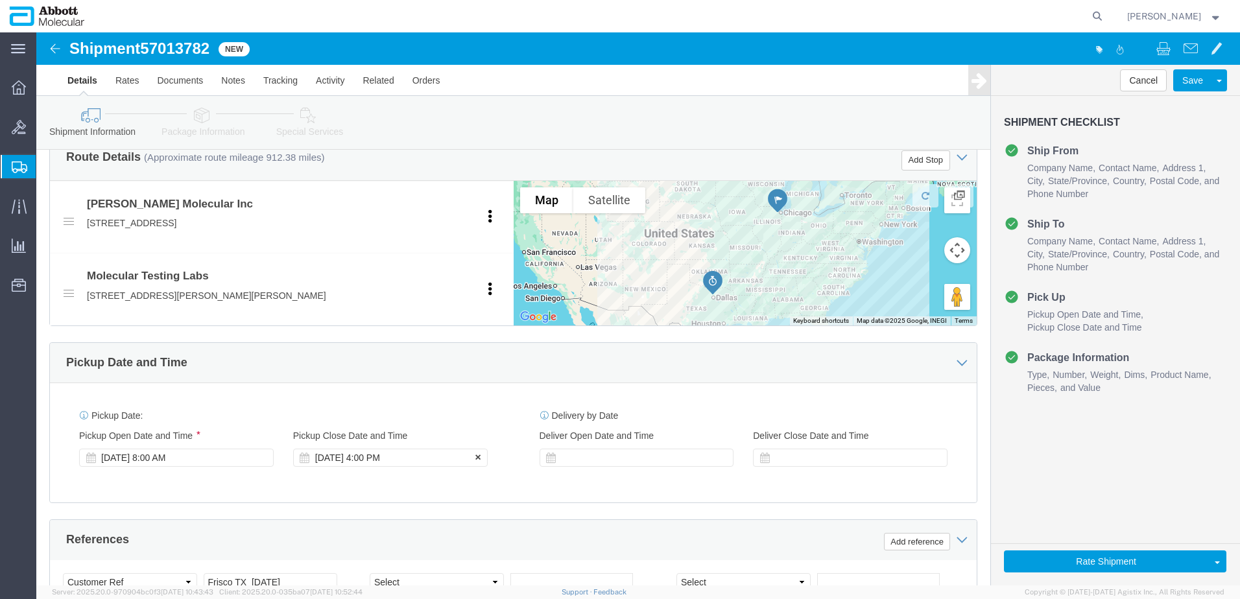
scroll to position [454, 0]
click div "[DATE] 8:00 AM"
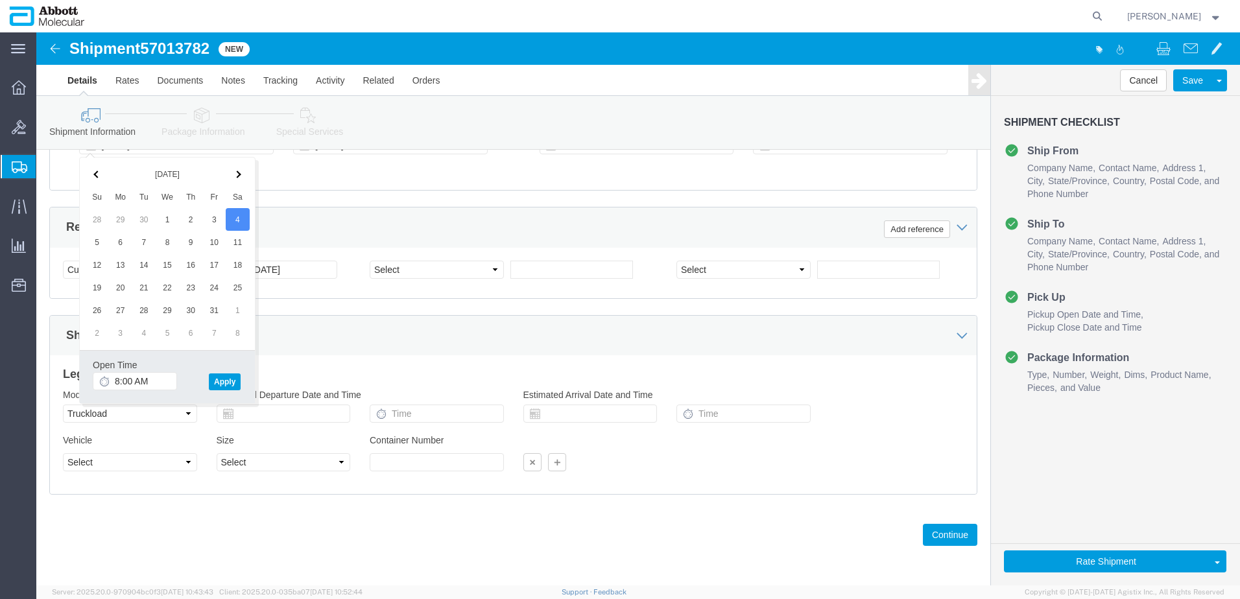
click div "Shipping Mode (Optional)"
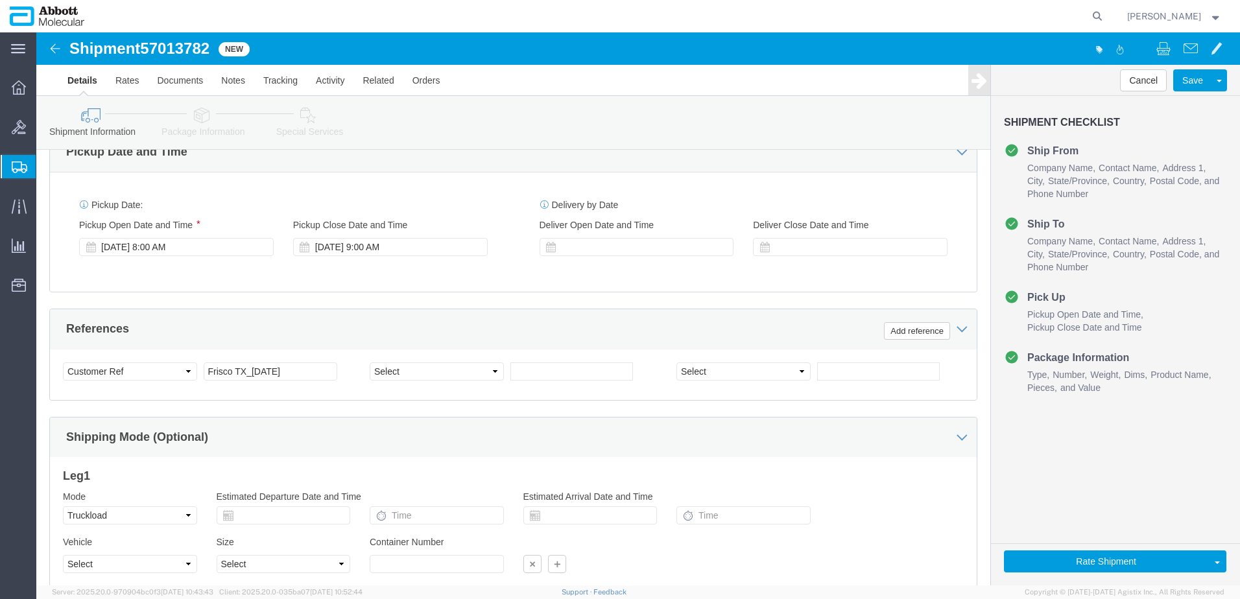
scroll to position [658, 0]
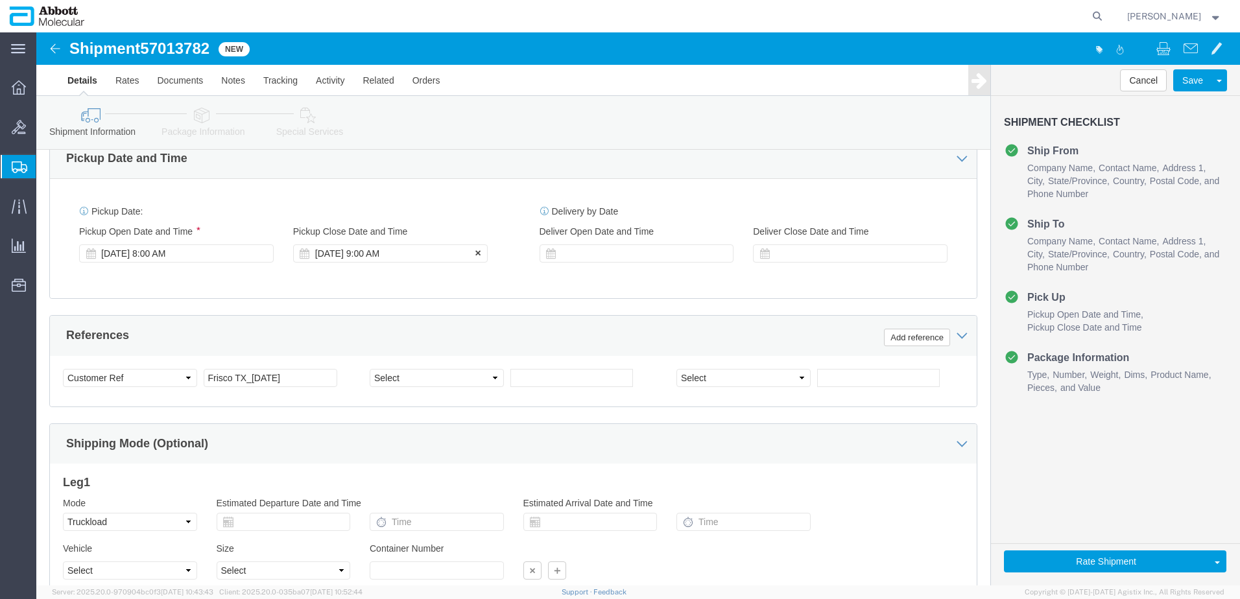
click div "[DATE] 9:00 AM"
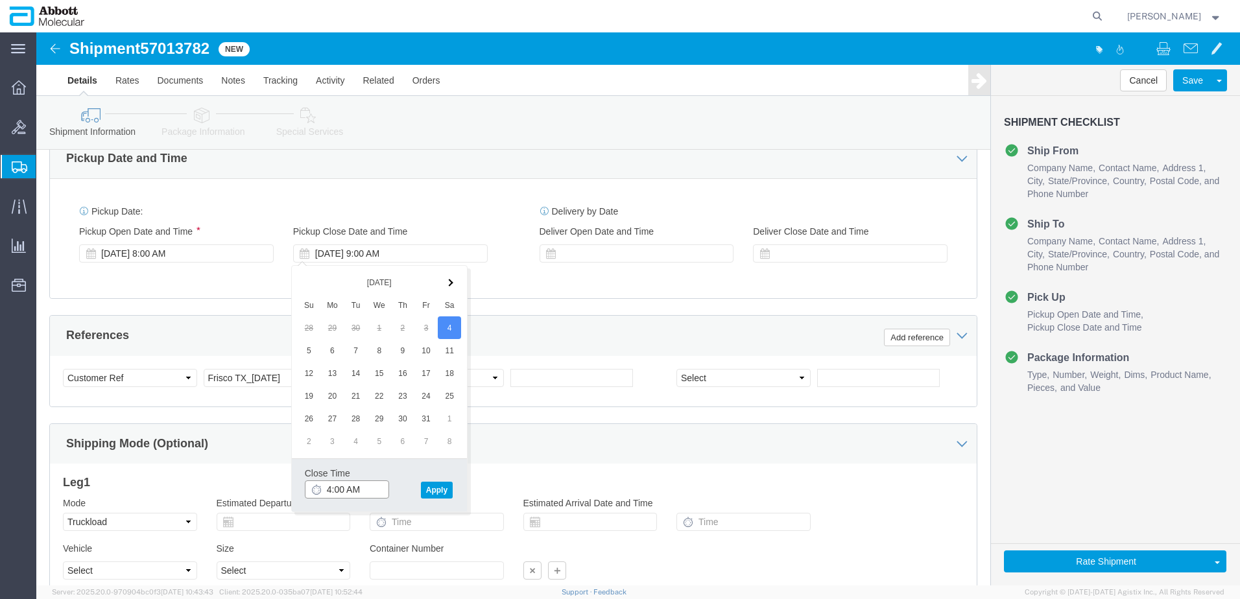
click input "4:00 AM"
type input "4:00 PM"
click button "Apply"
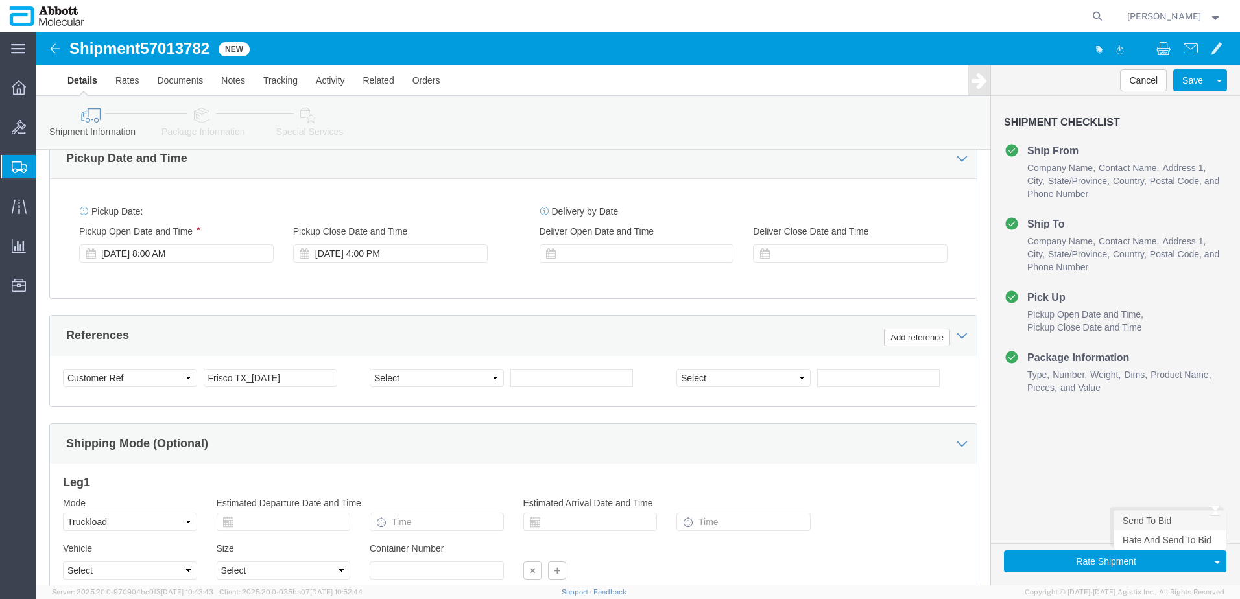
click link "Send To Bid"
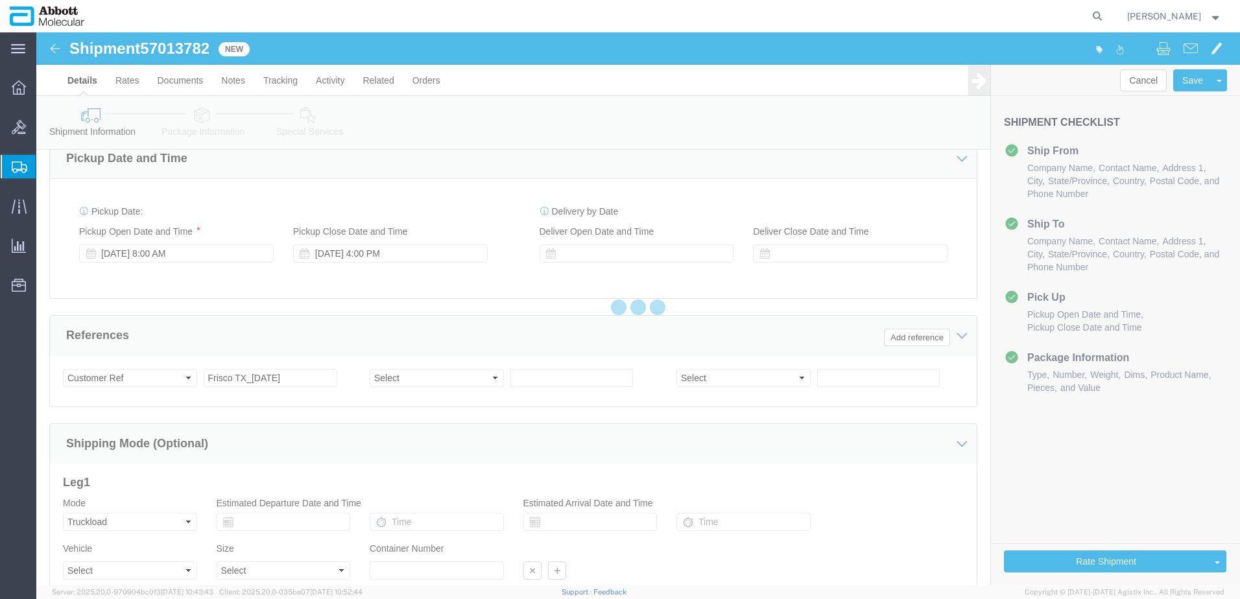
select select "TL"
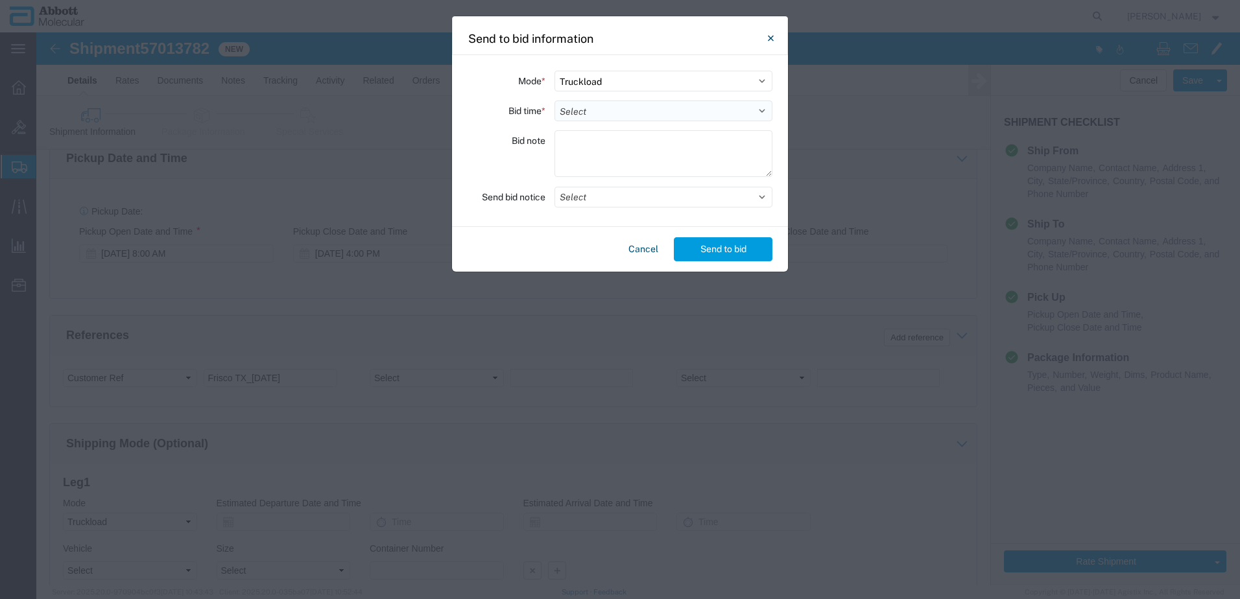
click at [589, 112] on select "Select 30 Min (Rush) 1 Hour (Rush) 2 Hours (Rush) 4 Hours (Rush) 8 Hours (Rush)…" at bounding box center [663, 111] width 218 height 21
select select "24"
click at [554, 101] on select "Select 30 Min (Rush) 1 Hour (Rush) 2 Hours (Rush) 4 Hours (Rush) 8 Hours (Rush)…" at bounding box center [663, 111] width 218 height 21
click at [595, 198] on button "Select" at bounding box center [663, 197] width 218 height 21
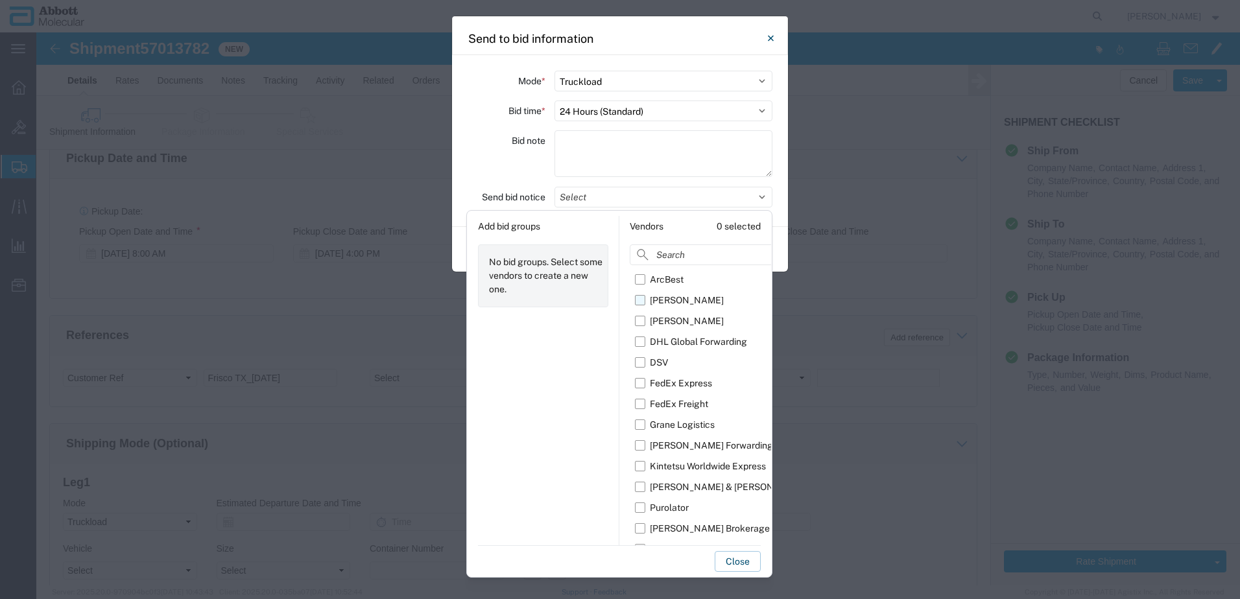
click at [642, 302] on label "[PERSON_NAME]" at bounding box center [727, 300] width 184 height 21
click at [0, 0] on input "[PERSON_NAME]" at bounding box center [0, 0] width 0 height 0
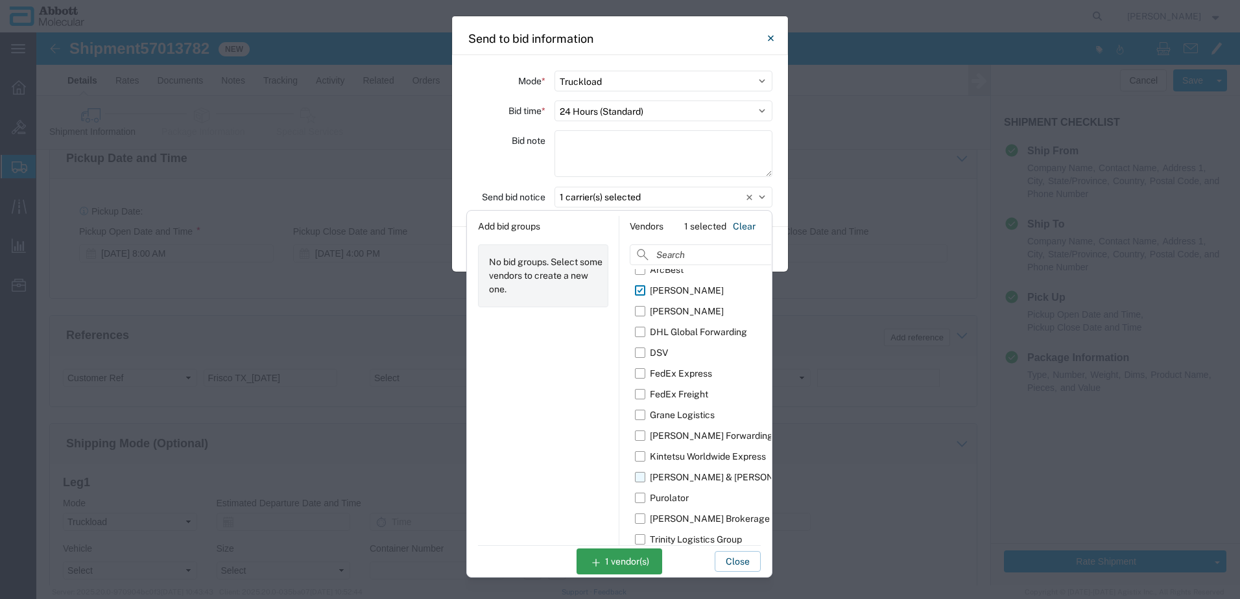
scroll to position [14, 0]
click at [641, 514] on label "[PERSON_NAME] Brokerage" at bounding box center [727, 514] width 184 height 21
click at [0, 0] on input "[PERSON_NAME] Brokerage" at bounding box center [0, 0] width 0 height 0
click at [740, 561] on button "Close" at bounding box center [738, 561] width 46 height 21
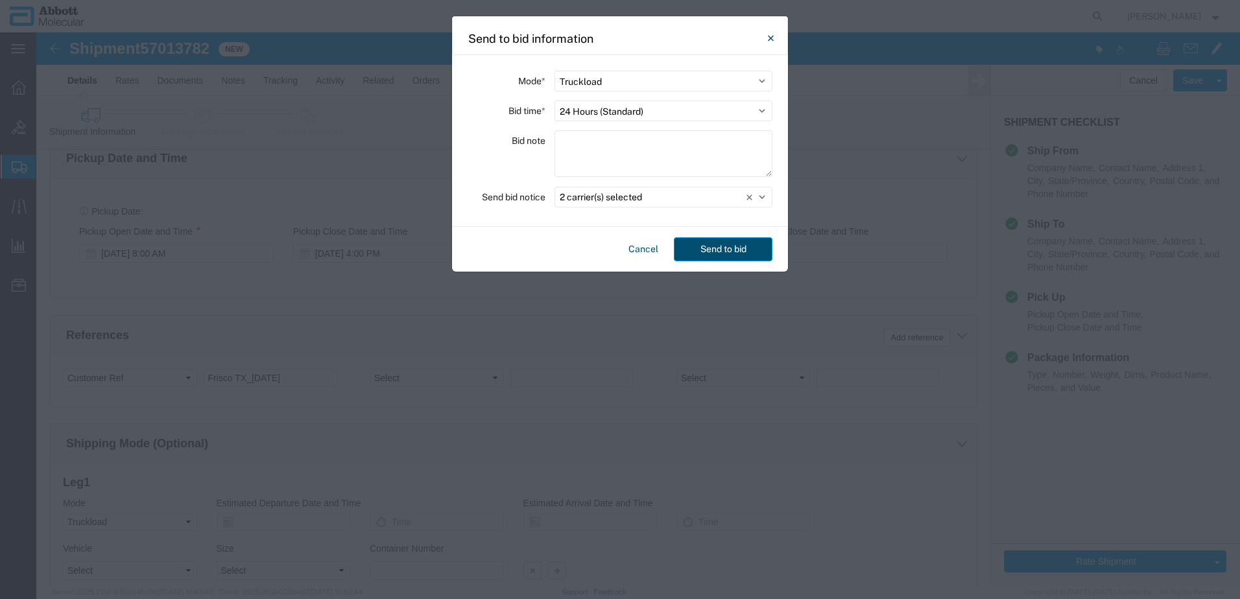
click at [700, 248] on button "Send to bid" at bounding box center [723, 249] width 99 height 24
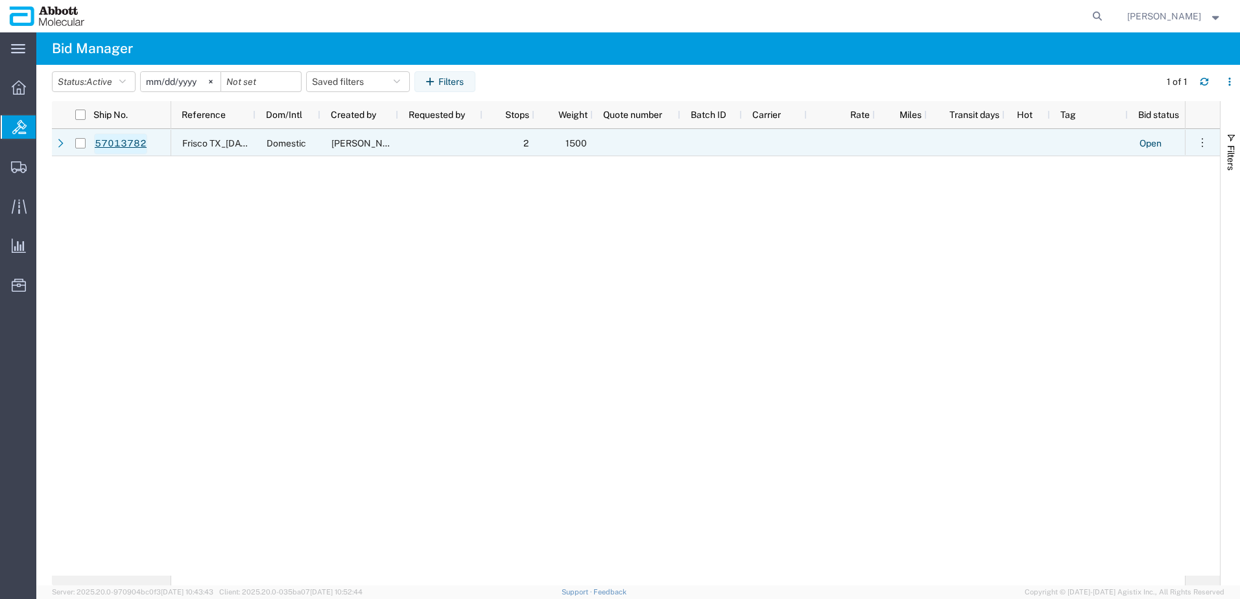
click at [108, 146] on link "57013782" at bounding box center [120, 144] width 53 height 21
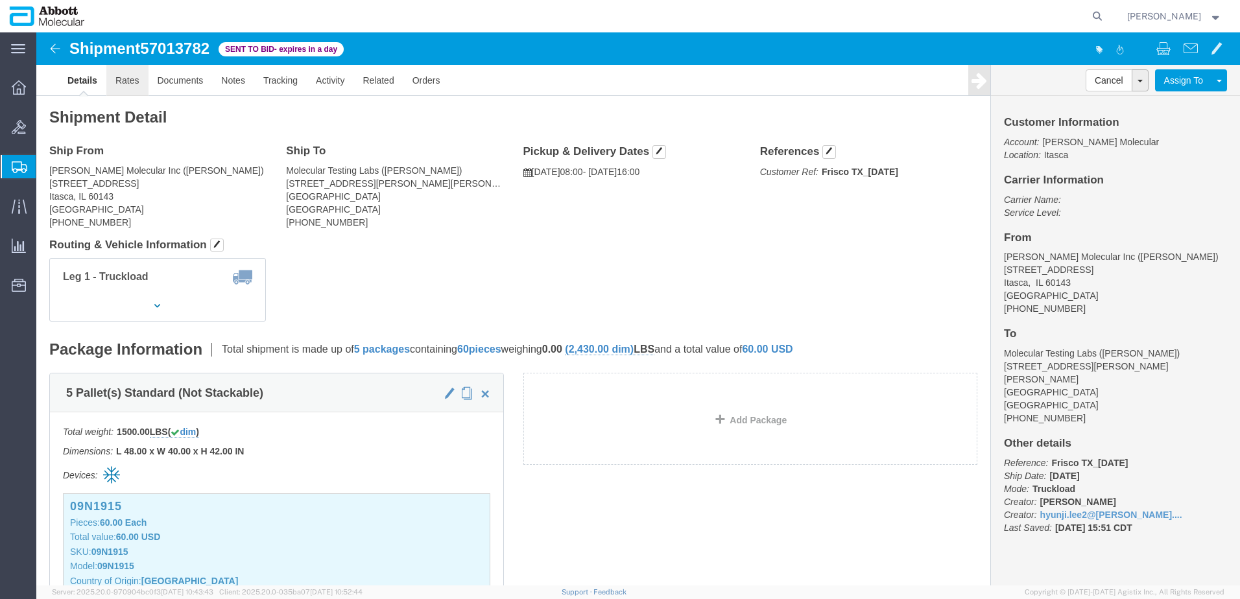
click link "Rates"
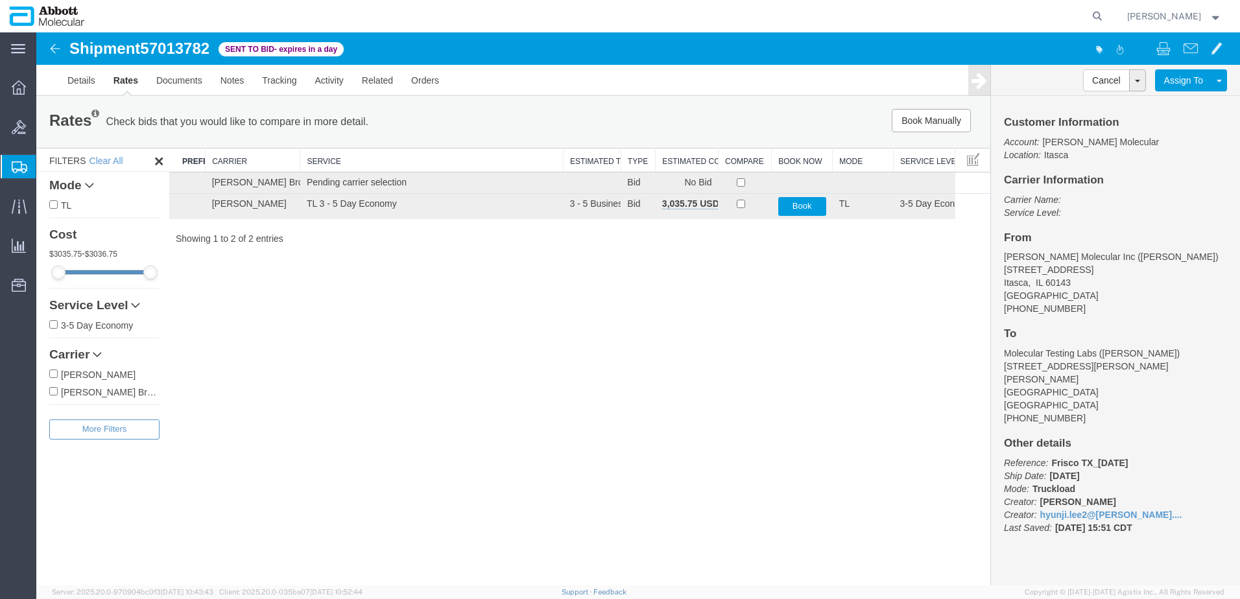
click at [803, 515] on div "Shipment 57013782 2 of 2 Sent to Bid - expires in a day Details Rates Documents…" at bounding box center [638, 308] width 1204 height 553
click at [853, 413] on div "Shipment 57013782 2 of 2 Sent to Bid - expires in a day Details Rates Documents…" at bounding box center [638, 308] width 1204 height 553
click at [609, 420] on div "Shipment 57013782 2 of 2 Sent to Bid - expires in a day Details Rates Documents…" at bounding box center [638, 308] width 1204 height 553
drag, startPoint x: 416, startPoint y: 63, endPoint x: 206, endPoint y: 38, distance: 211.0
click at [141, 43] on h1 "Shipment 57013782" at bounding box center [139, 48] width 140 height 17
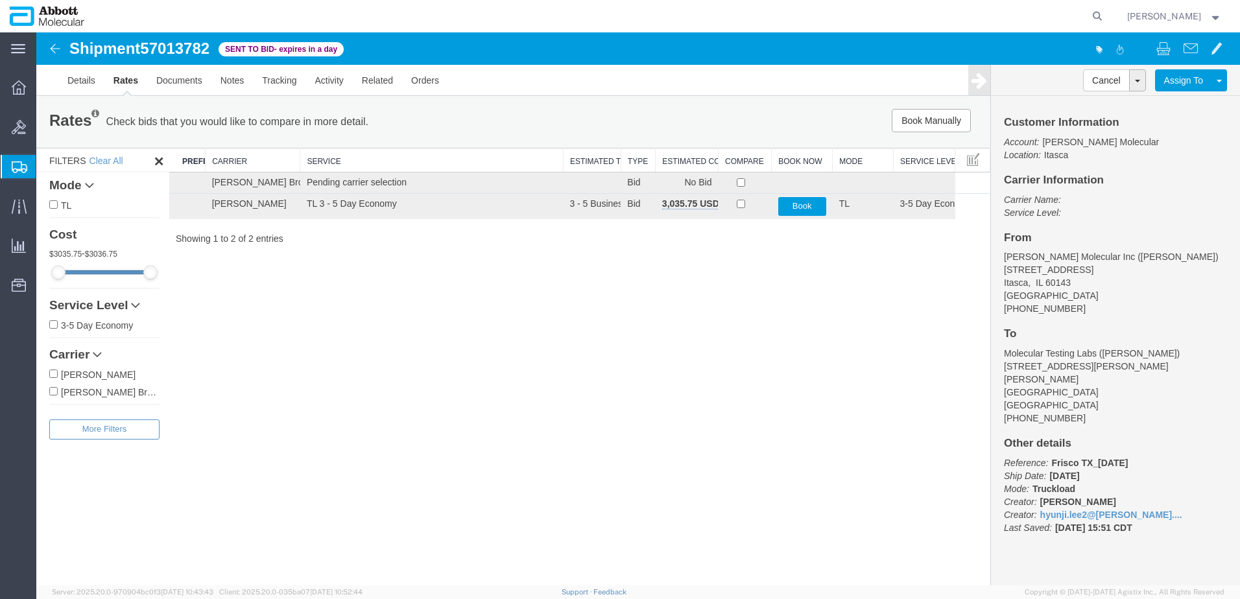
click at [141, 43] on h1 "Shipment 57013782" at bounding box center [139, 48] width 140 height 17
click at [163, 45] on span "57013782" at bounding box center [174, 49] width 69 height 18
copy span "57013782"
